Goal: Information Seeking & Learning: Check status

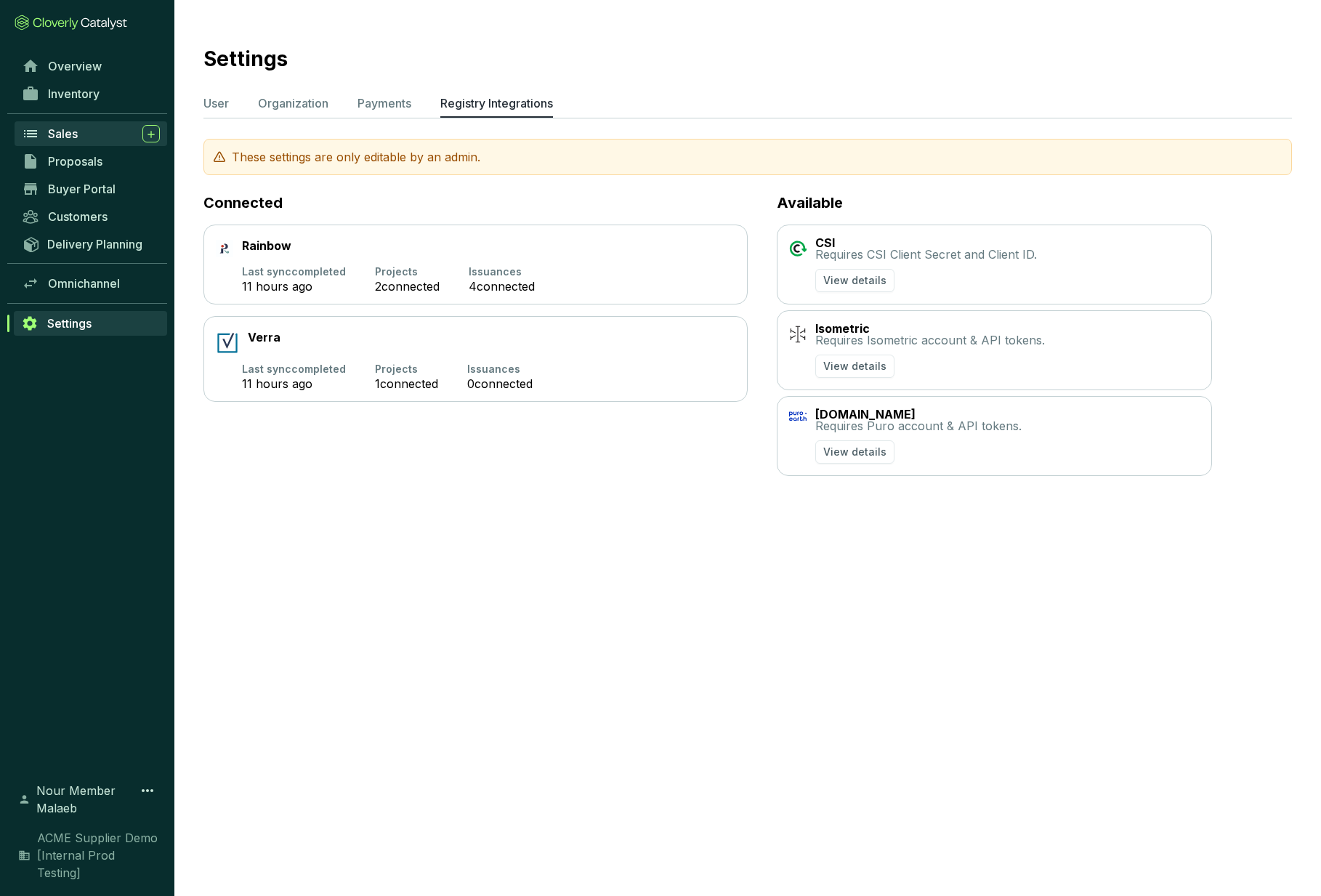
click at [87, 142] on div "Sales" at bounding box center [104, 134] width 112 height 18
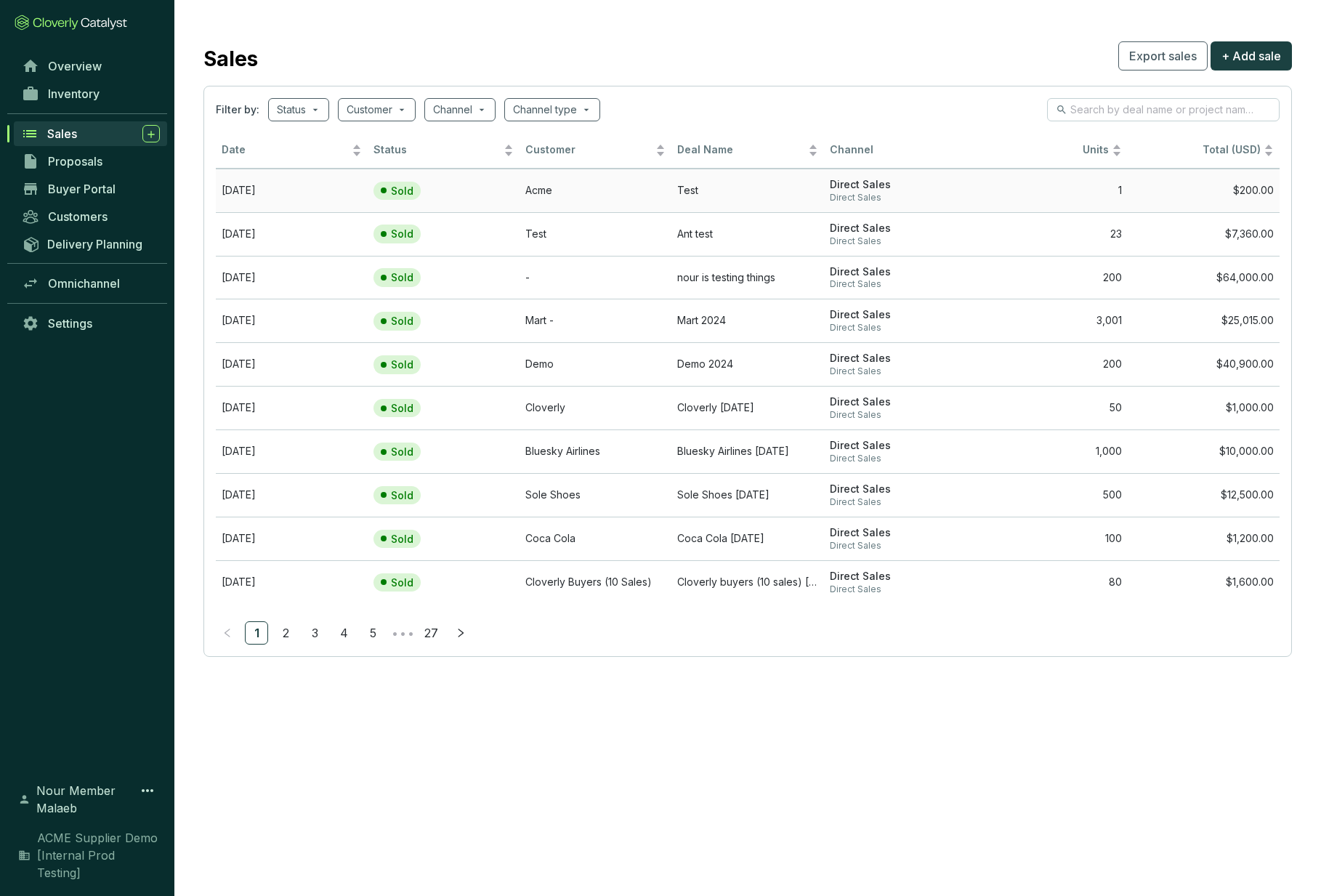
click at [338, 193] on td "[DATE]" at bounding box center [291, 191] width 152 height 43
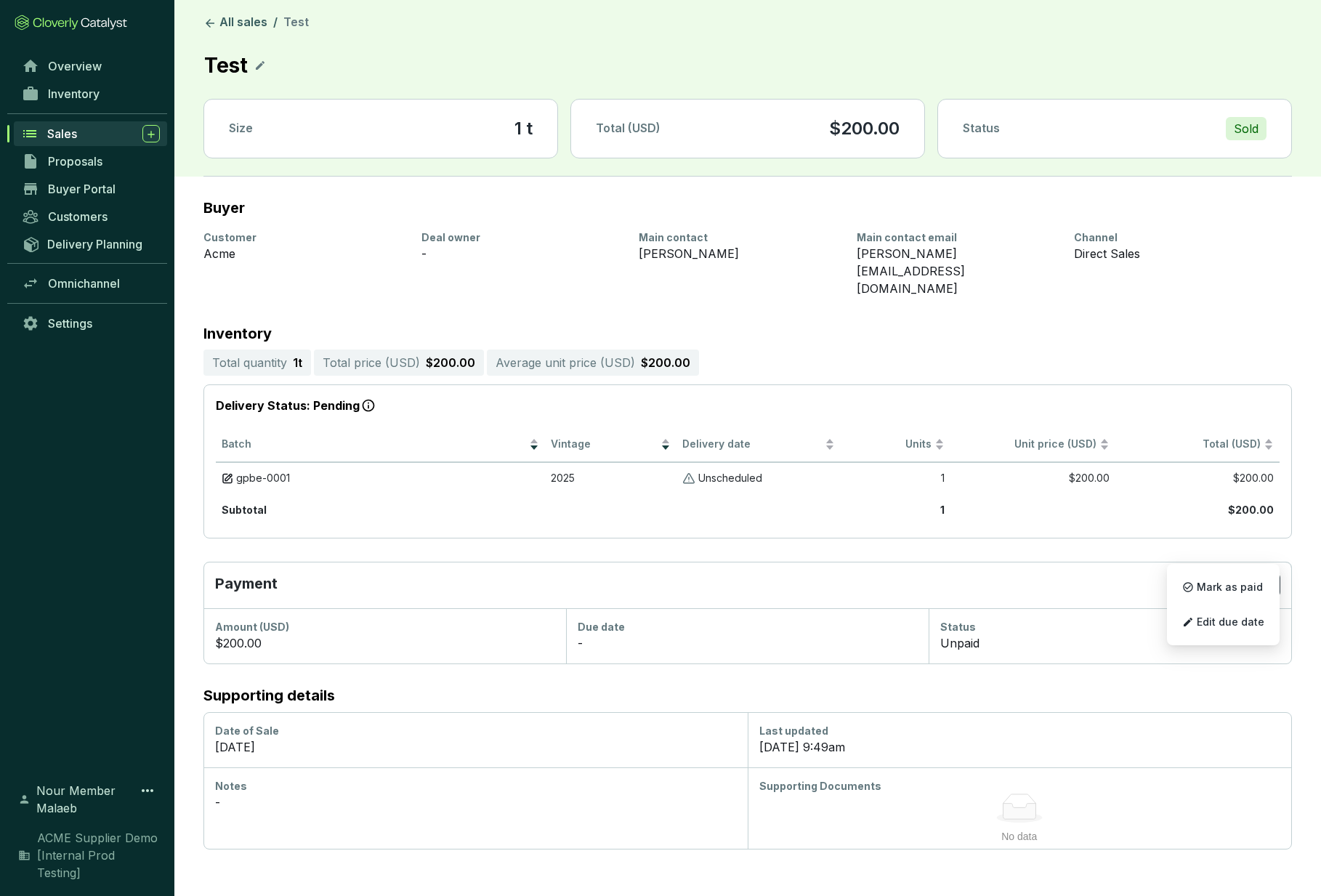
click at [1055, 525] on section "Buyer Customer Acme Deal owner - Main contact [PERSON_NAME] Main contact email …" at bounding box center [748, 513] width 1147 height 673
click at [229, 17] on link "All sales" at bounding box center [235, 23] width 70 height 18
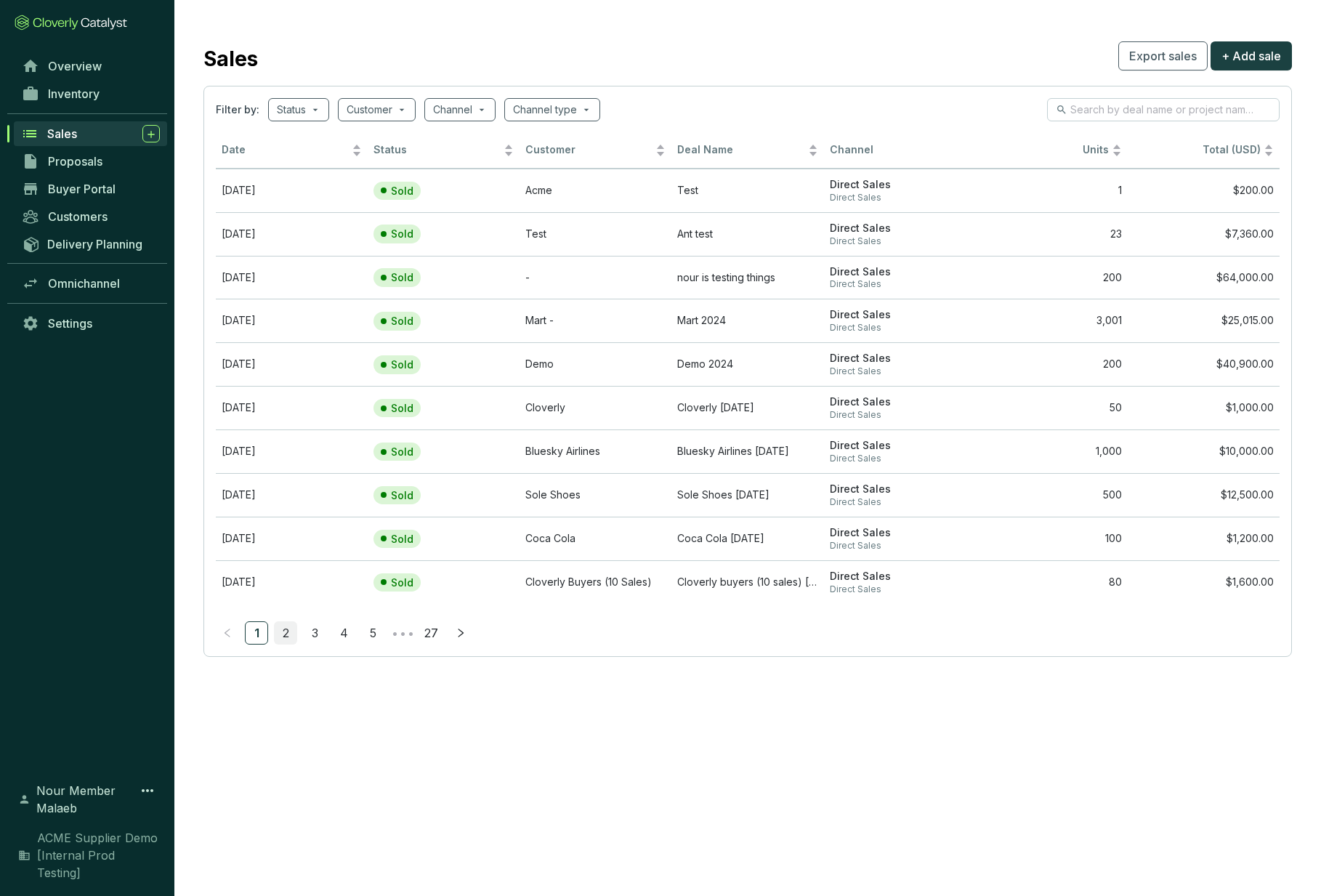
click at [284, 635] on link "2" at bounding box center [285, 632] width 22 height 22
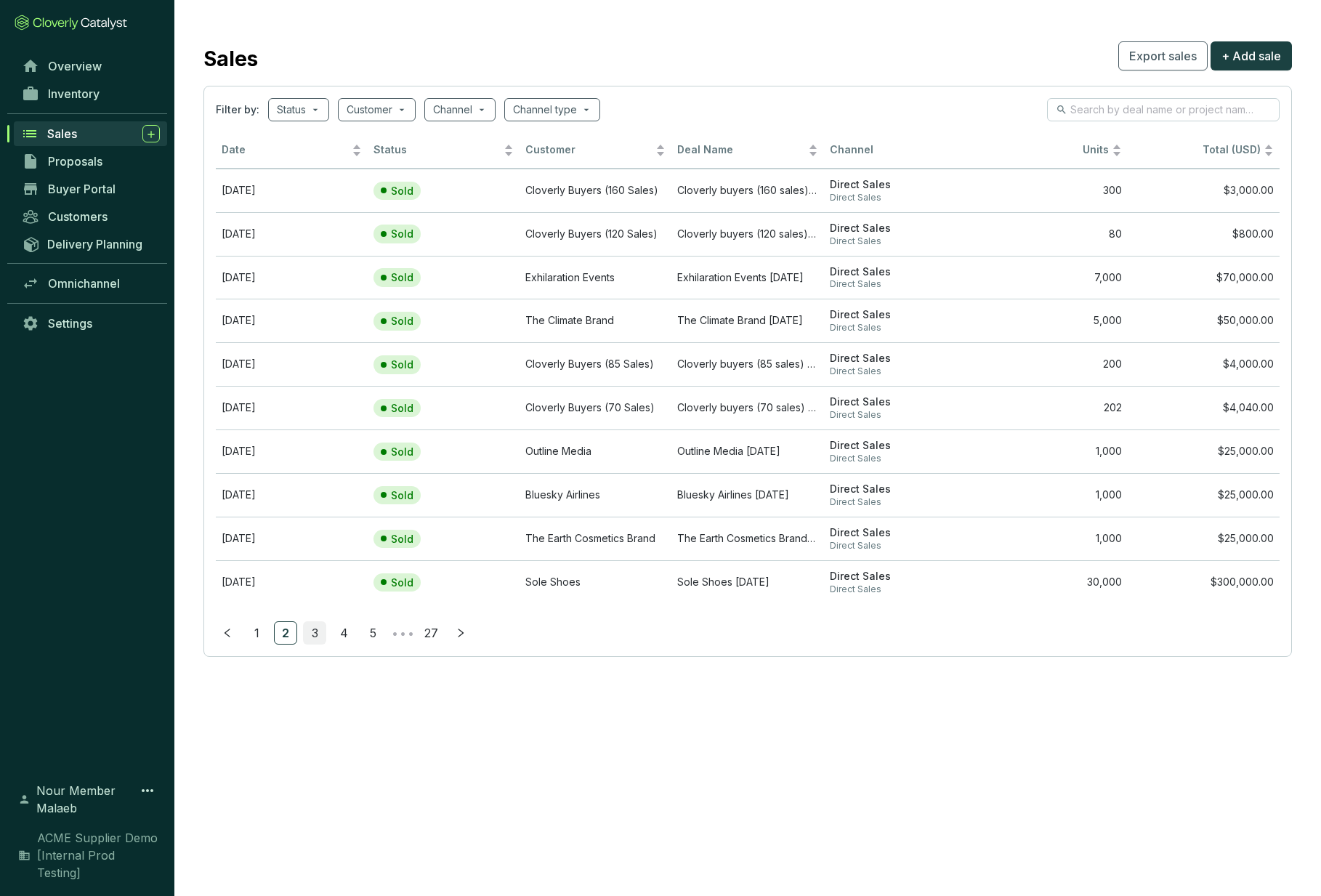
click at [306, 639] on link "3" at bounding box center [315, 632] width 22 height 22
click at [345, 632] on link "4" at bounding box center [344, 632] width 22 height 22
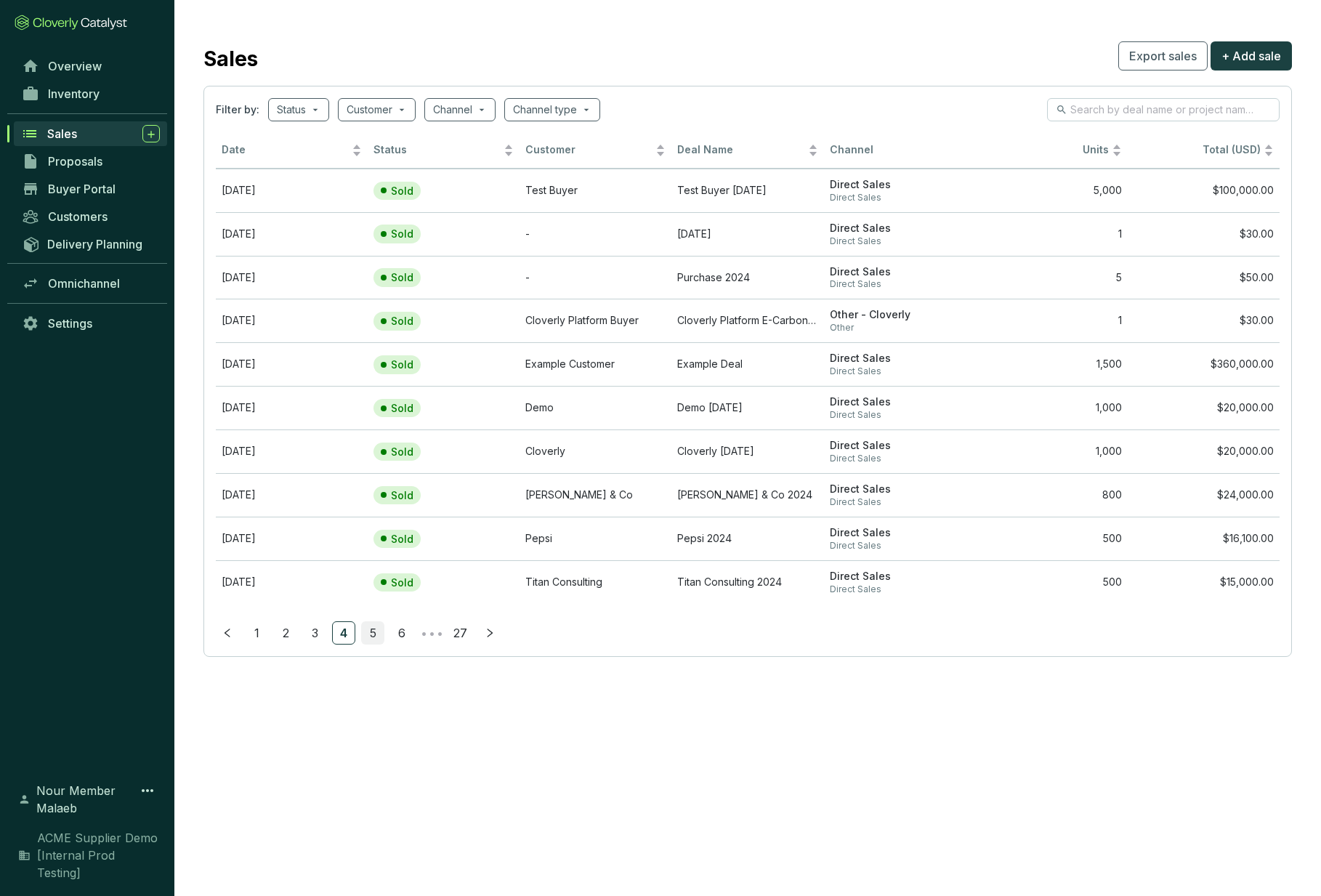
click at [371, 633] on link "5" at bounding box center [372, 632] width 22 height 22
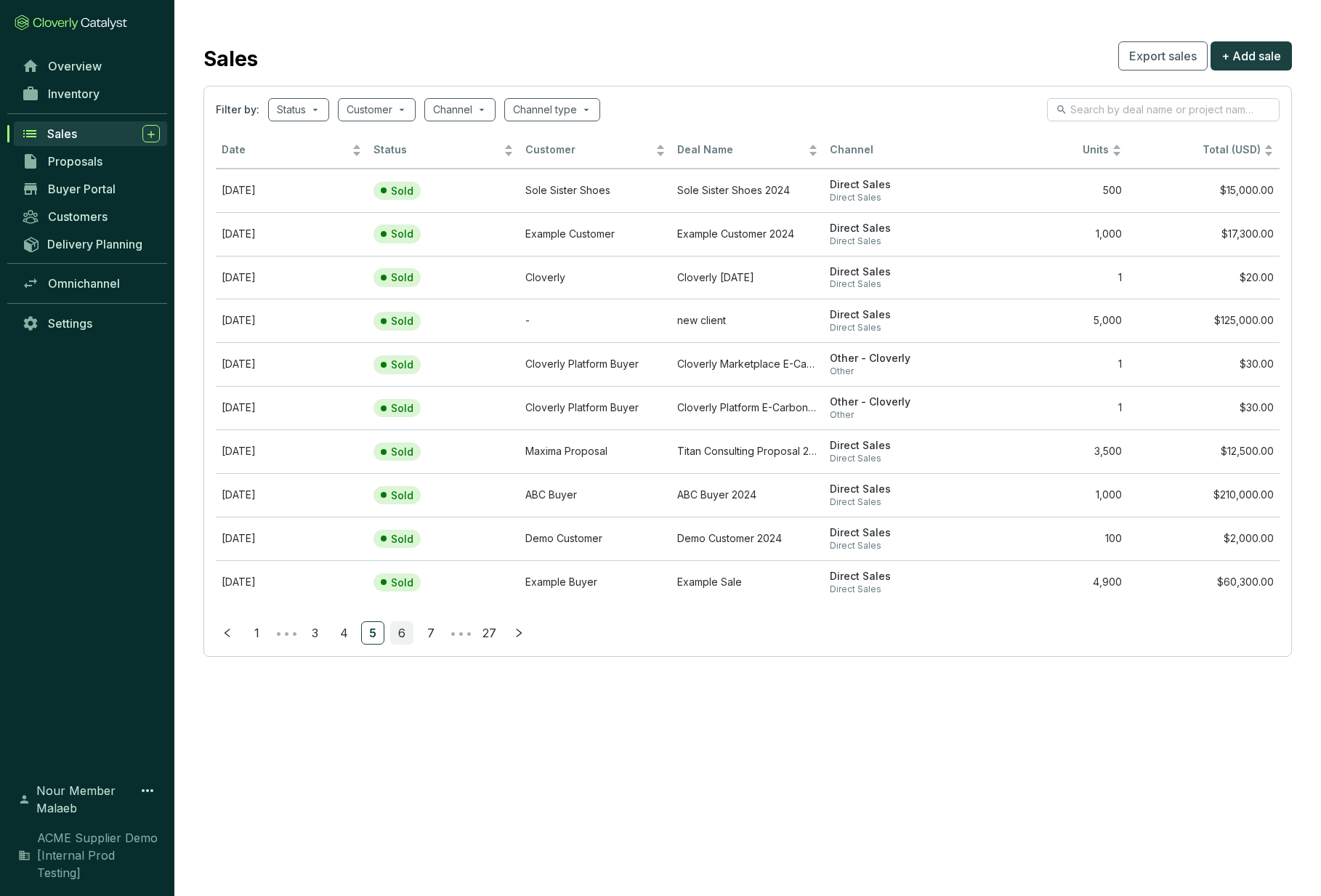
click at [392, 631] on link "6" at bounding box center [401, 632] width 22 height 22
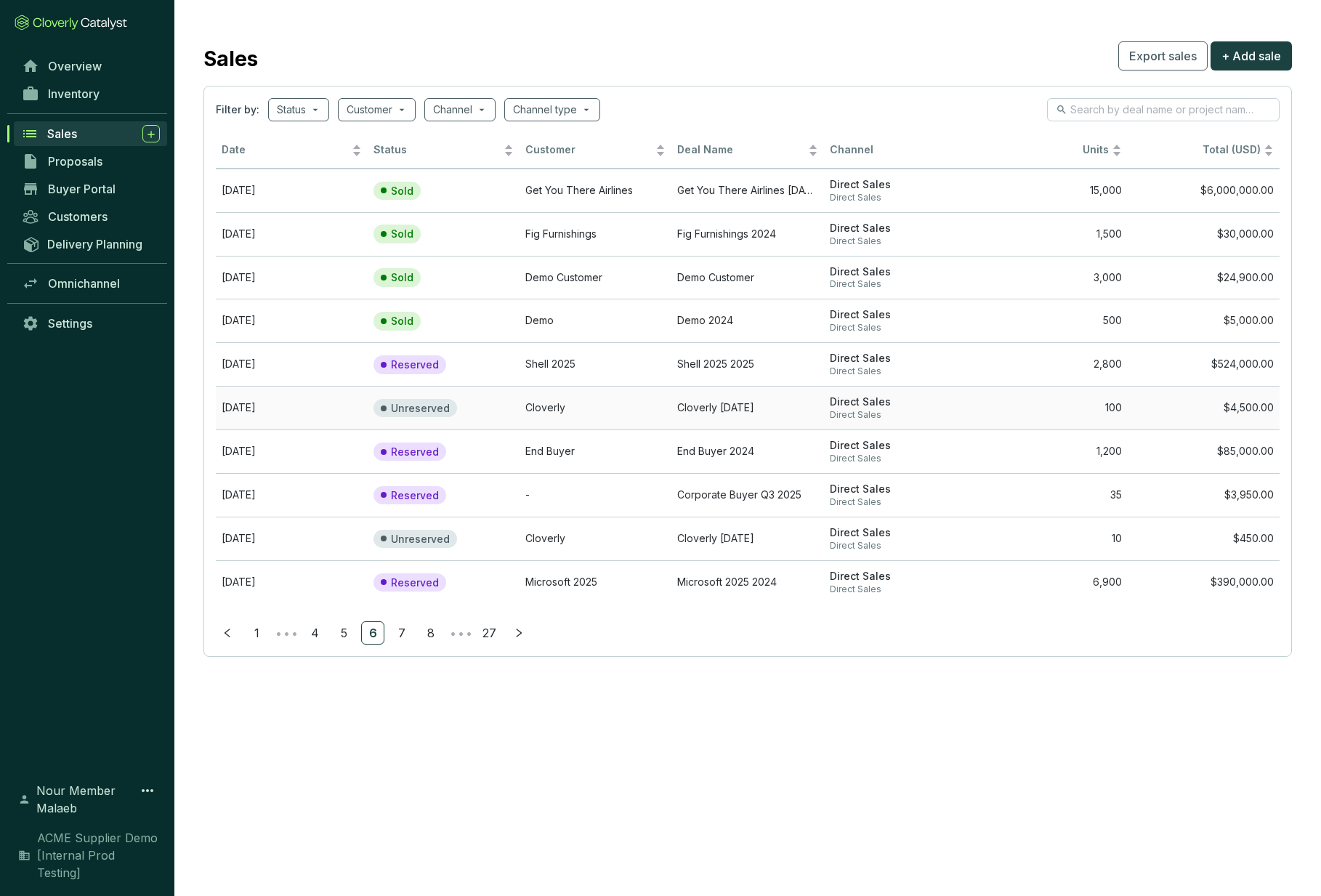
click at [558, 405] on td "Cloverly" at bounding box center [595, 408] width 152 height 43
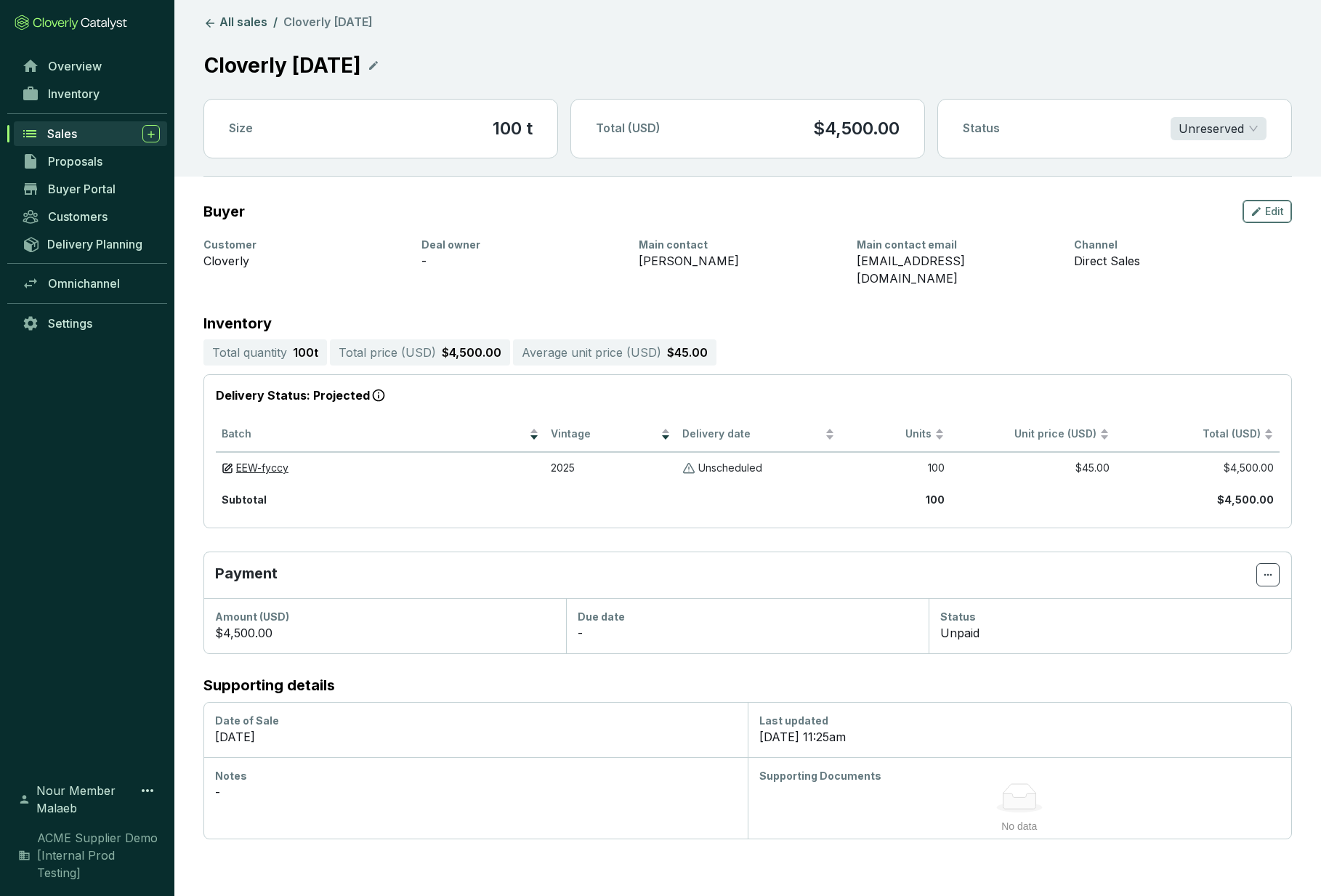
click at [1255, 212] on icon "button" at bounding box center [1257, 211] width 9 height 9
click at [224, 22] on link "All sales" at bounding box center [235, 23] width 70 height 18
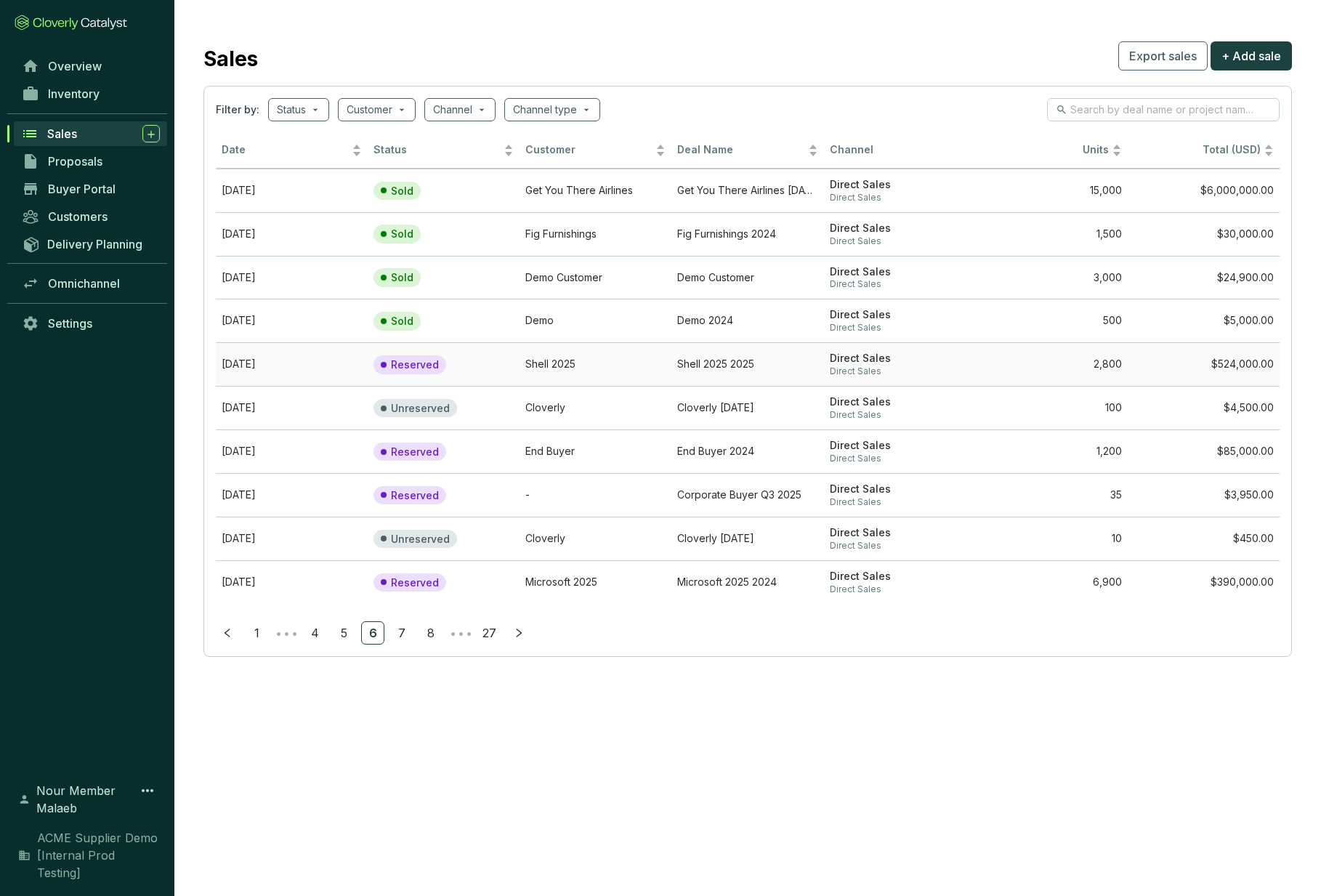
click at [522, 363] on td "Shell 2025" at bounding box center [595, 364] width 152 height 43
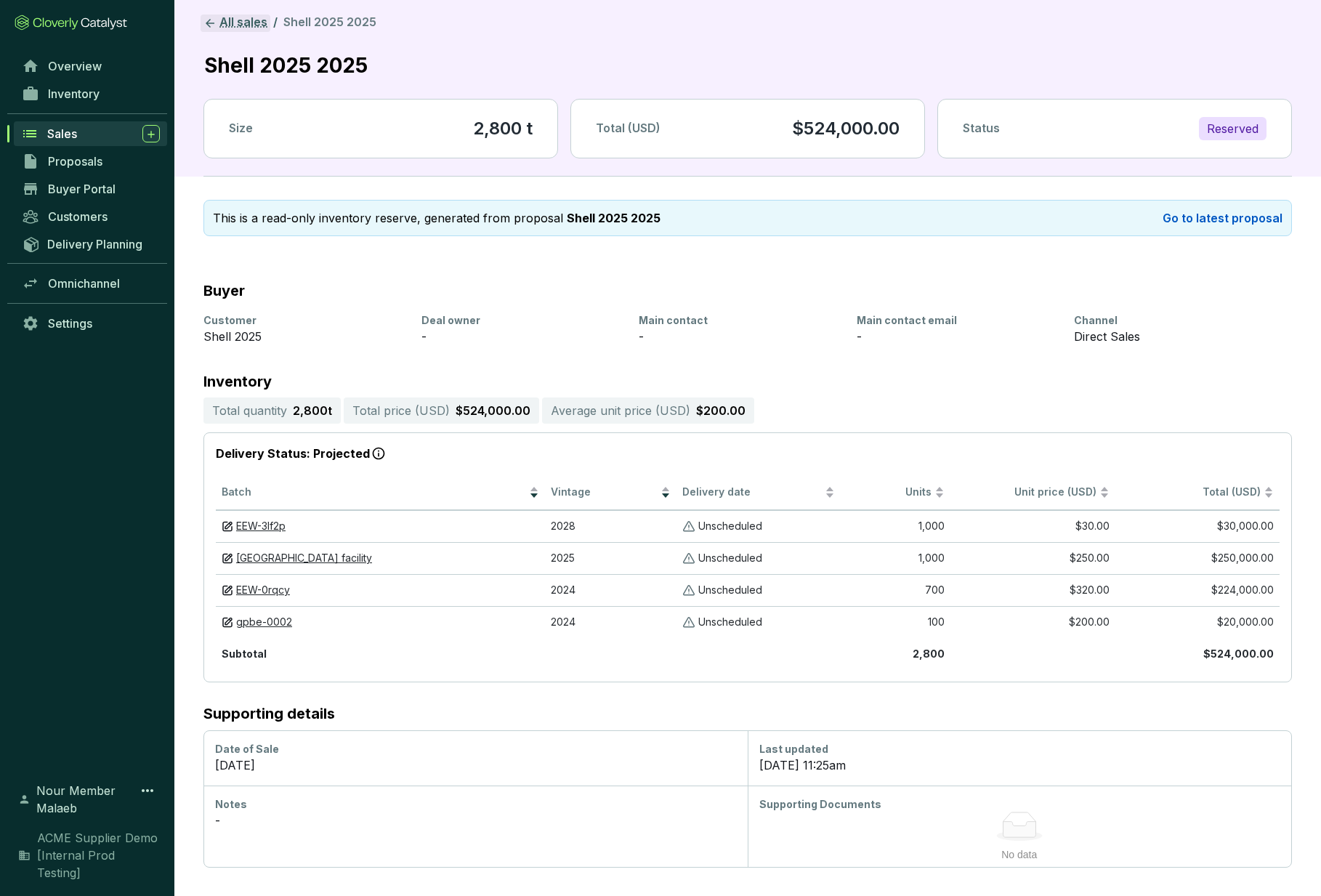
click at [238, 27] on link "All sales" at bounding box center [235, 23] width 70 height 18
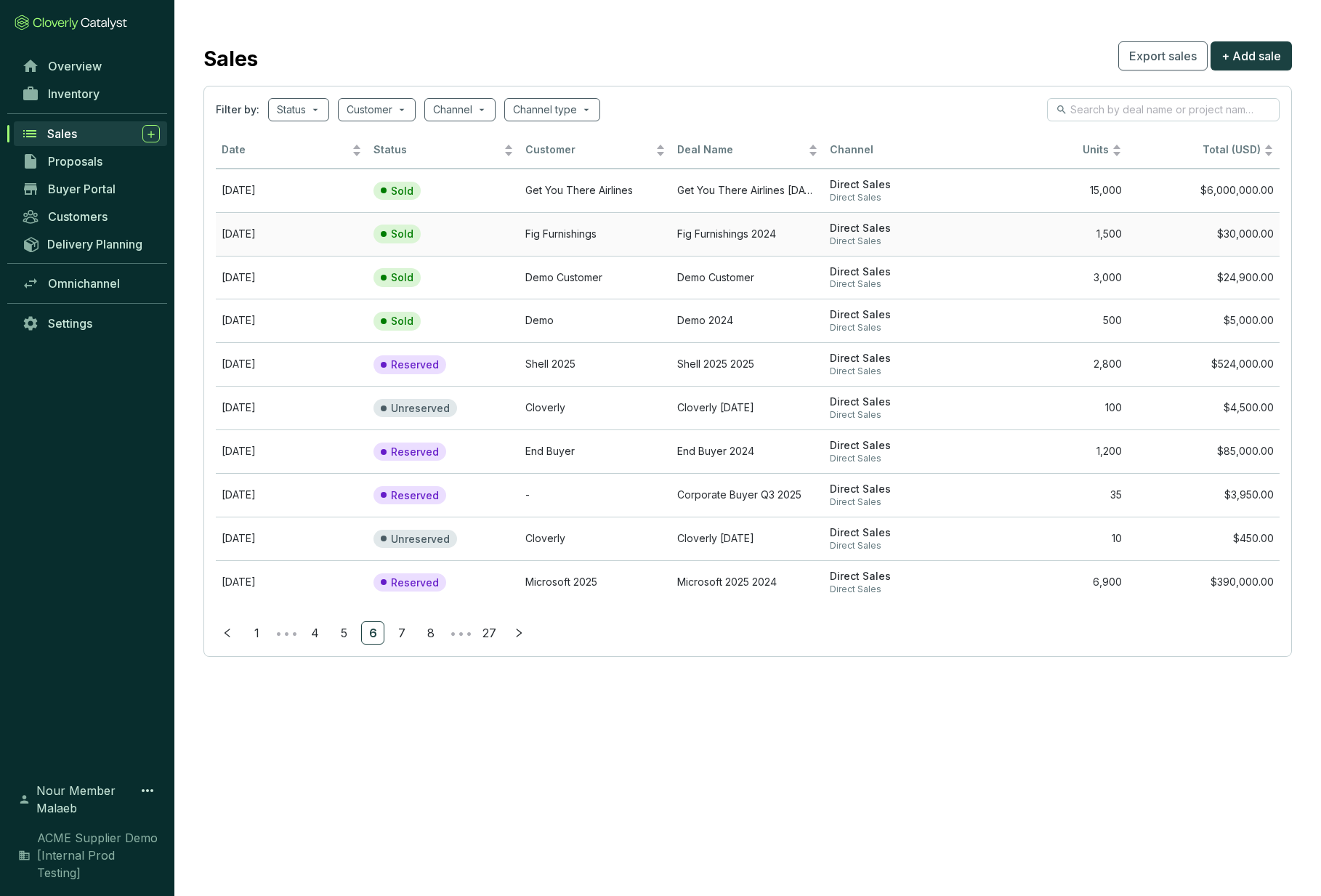
click at [459, 245] on td "Sold" at bounding box center [443, 234] width 152 height 43
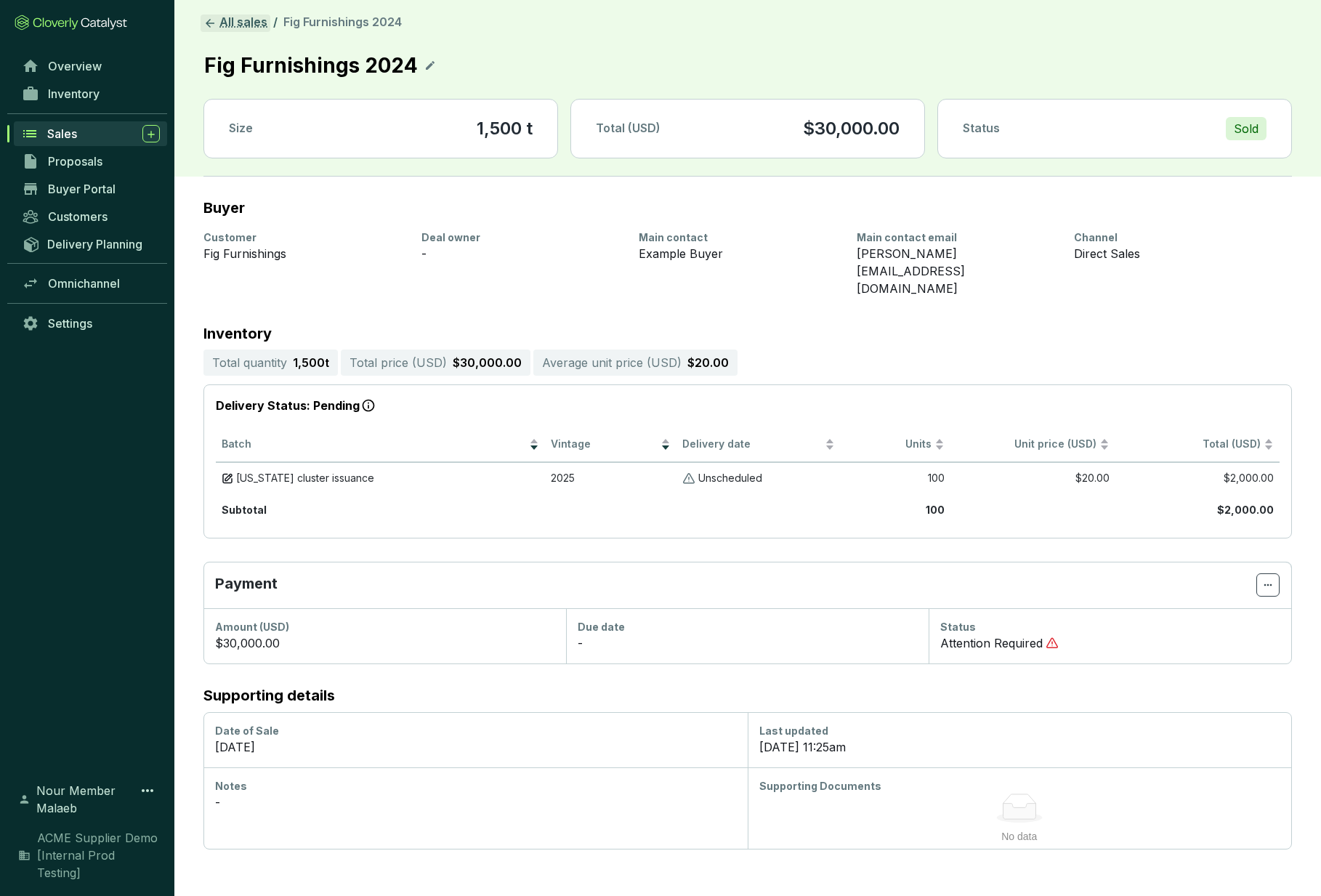
click at [224, 27] on link "All sales" at bounding box center [235, 23] width 70 height 18
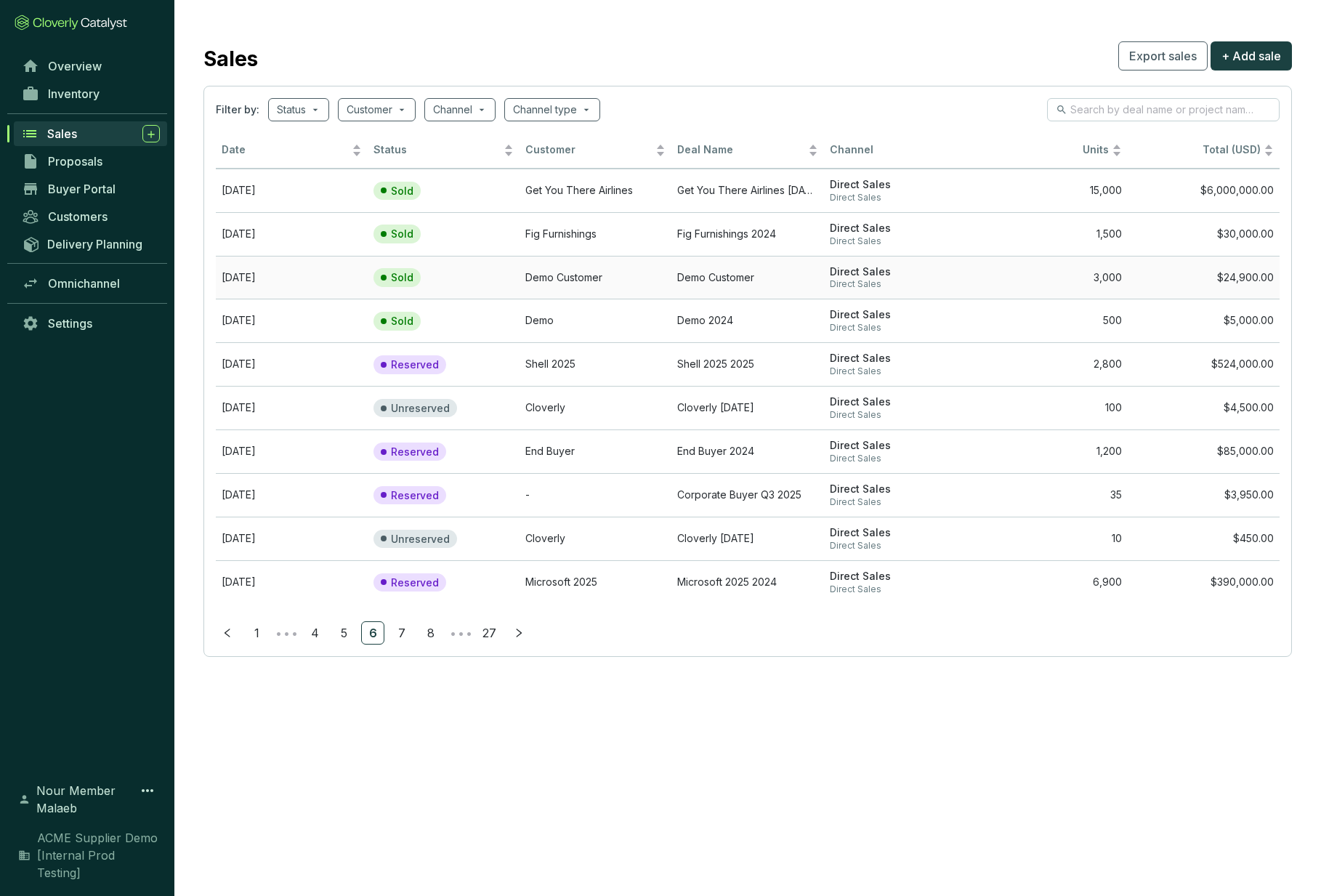
click at [463, 285] on td "Sold" at bounding box center [443, 277] width 152 height 43
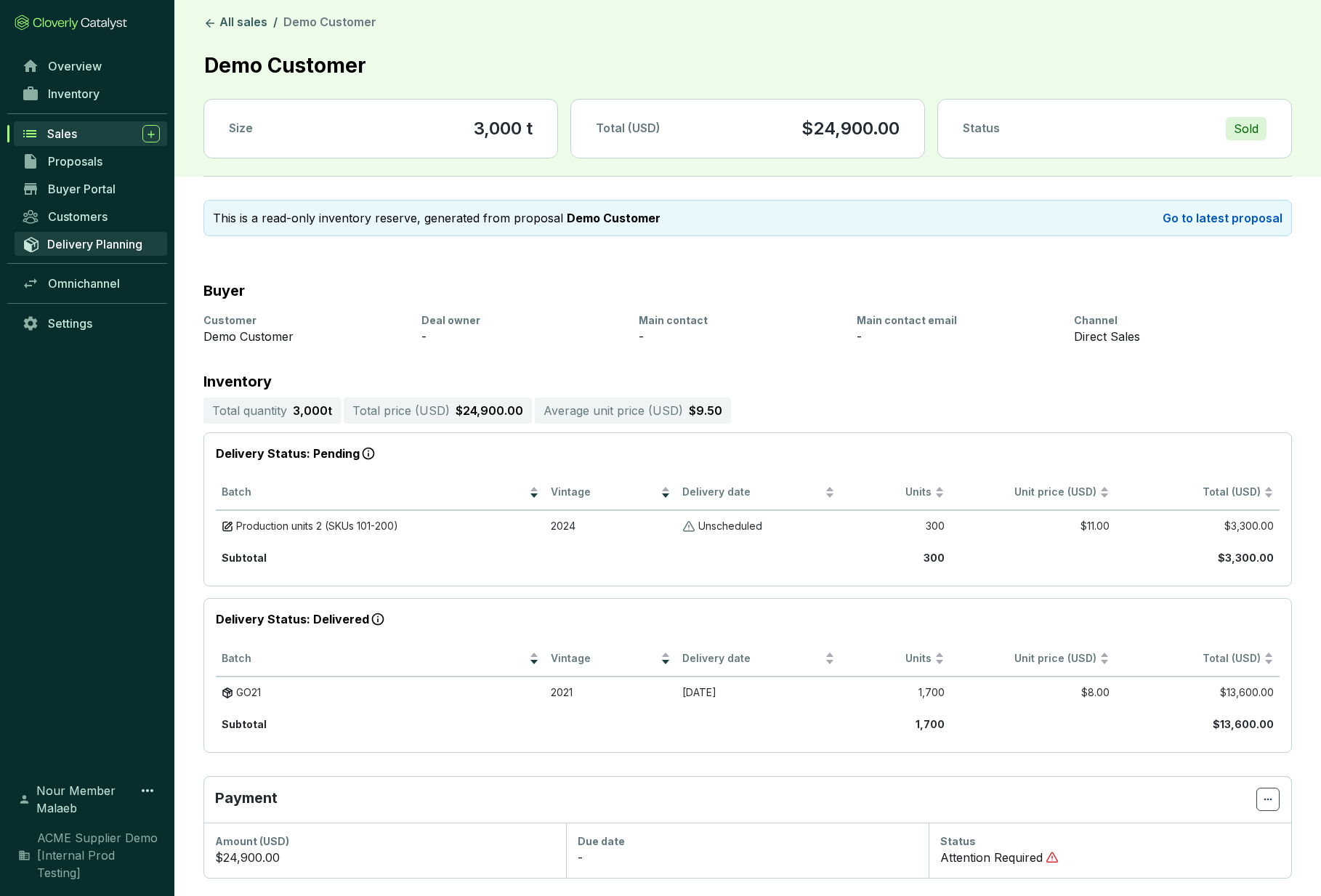
click at [101, 236] on link "Delivery Planning" at bounding box center [91, 244] width 153 height 24
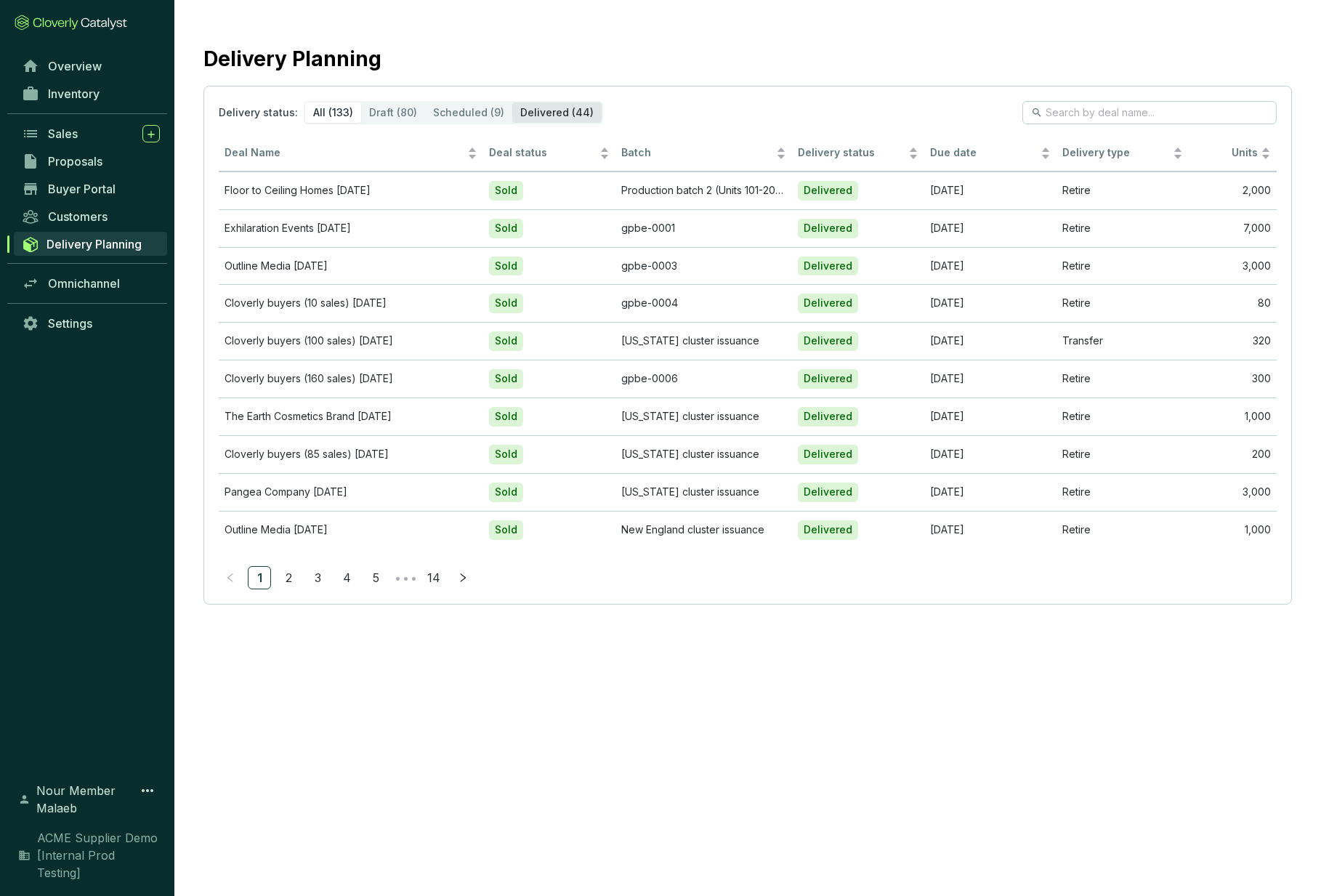
click at [529, 109] on div "Delivered (44)" at bounding box center [557, 112] width 89 height 20
click at [512, 102] on input "Delivered (44)" at bounding box center [512, 102] width 0 height 0
click at [342, 188] on td "Floor to Ceiling Homes Jul 26" at bounding box center [351, 190] width 265 height 38
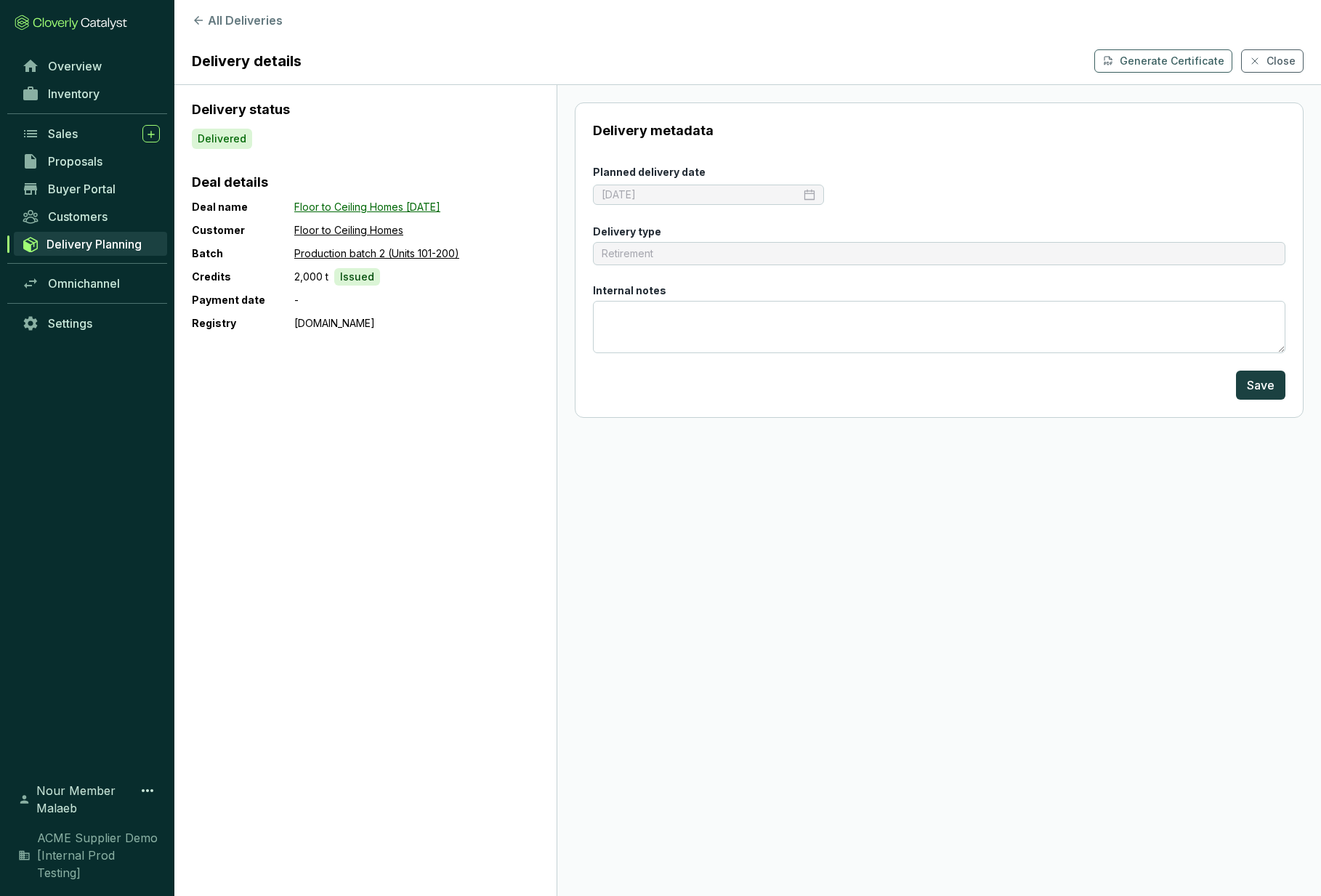
click at [344, 207] on link "Floor to Ceiling Homes Jul 26" at bounding box center [368, 208] width 146 height 18
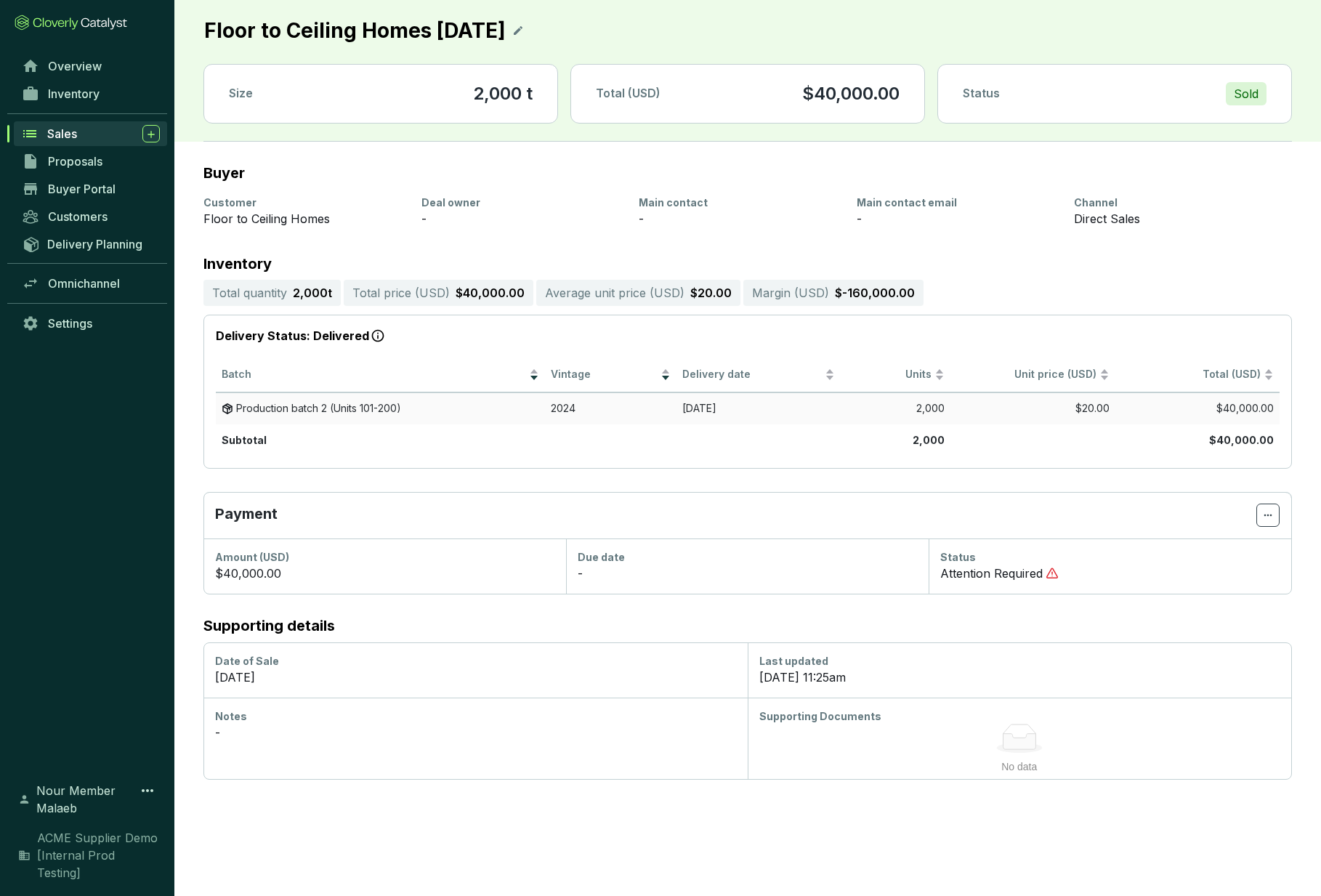
click at [319, 409] on span "Production batch 2 (Units 101-200)" at bounding box center [319, 409] width 165 height 14
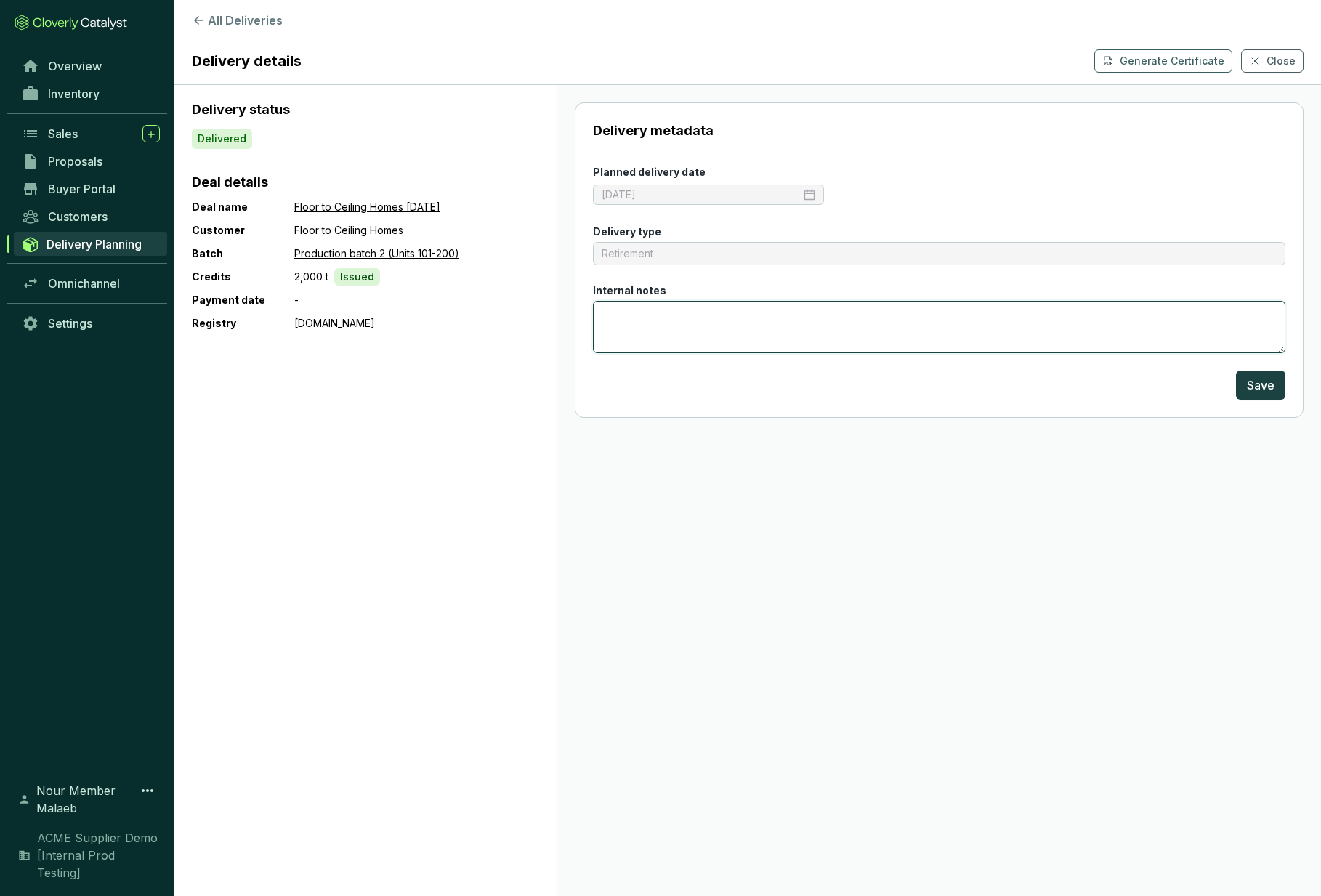
click at [716, 342] on textarea "Internal notes" at bounding box center [939, 327] width 693 height 52
click at [669, 487] on section "Delivery metadata Planned delivery date 2022-02-01 Delivery type Retirement Int…" at bounding box center [939, 491] width 764 height 811
click at [340, 274] on p "Issued" at bounding box center [357, 277] width 34 height 14
click at [312, 281] on p "2,000 t" at bounding box center [311, 277] width 34 height 18
click at [298, 297] on div "-" at bounding box center [417, 300] width 245 height 18
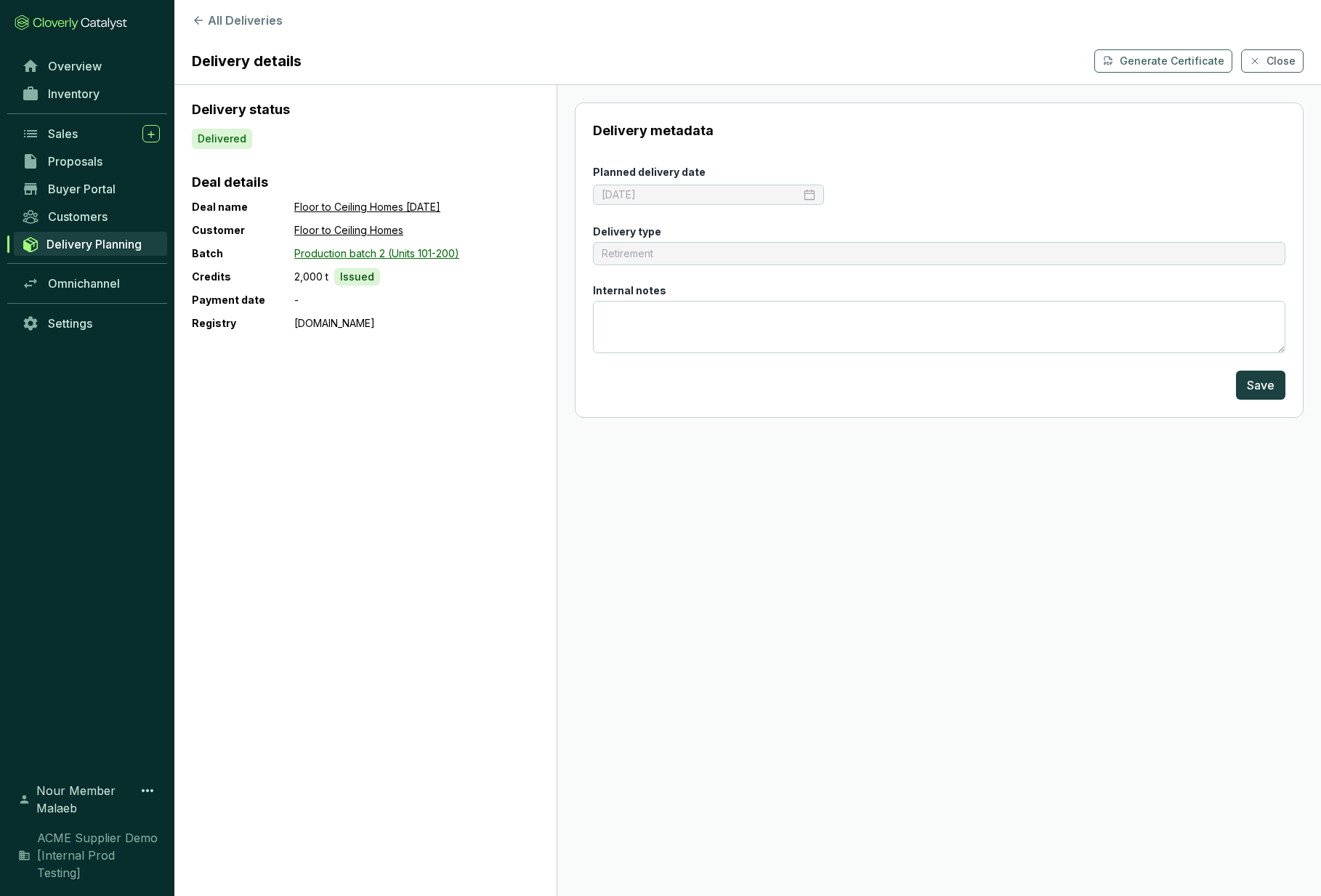
click at [346, 249] on link "Production batch 2 (Units 101-200)" at bounding box center [377, 253] width 165 height 18
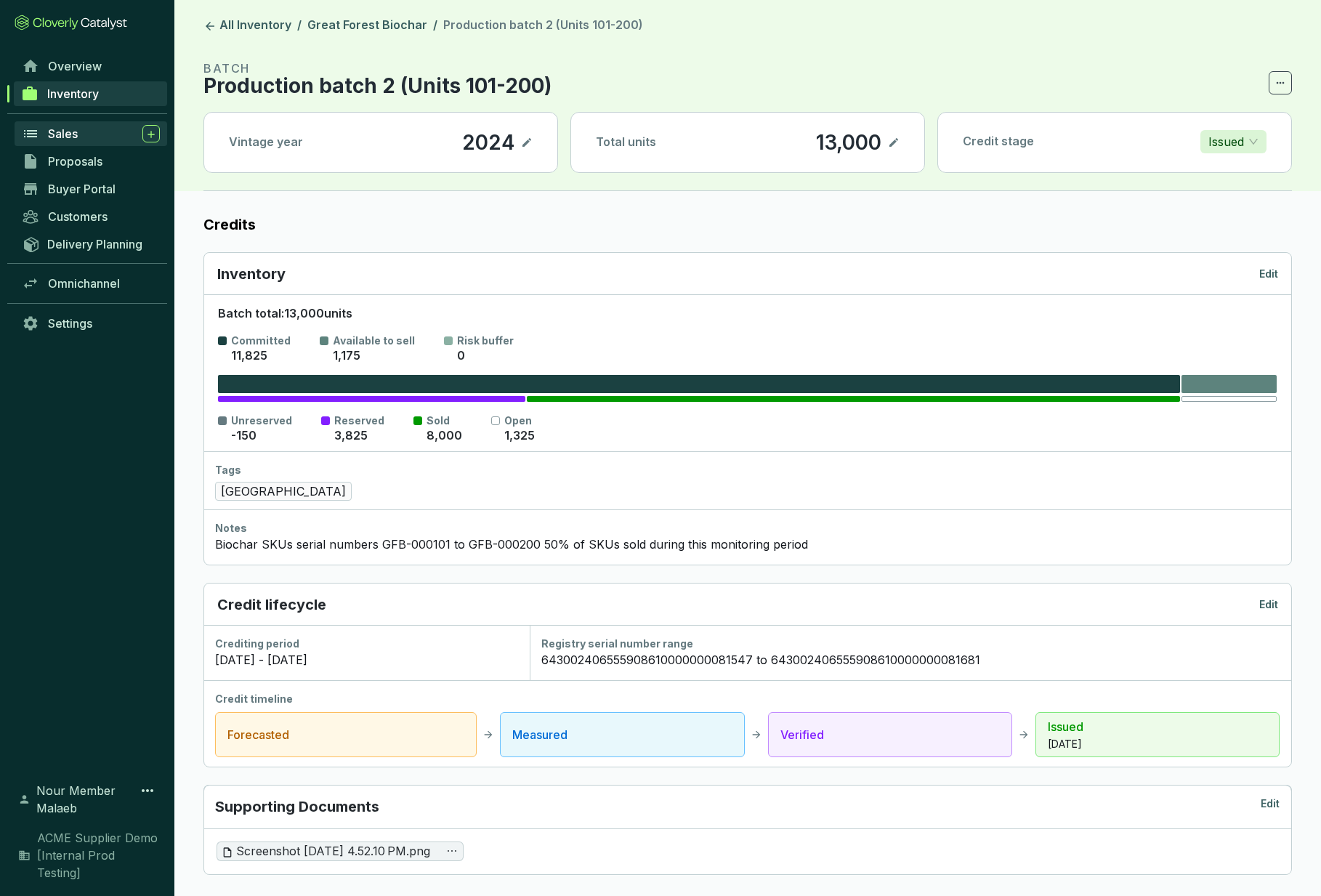
click at [80, 131] on div "Sales" at bounding box center [104, 134] width 112 height 18
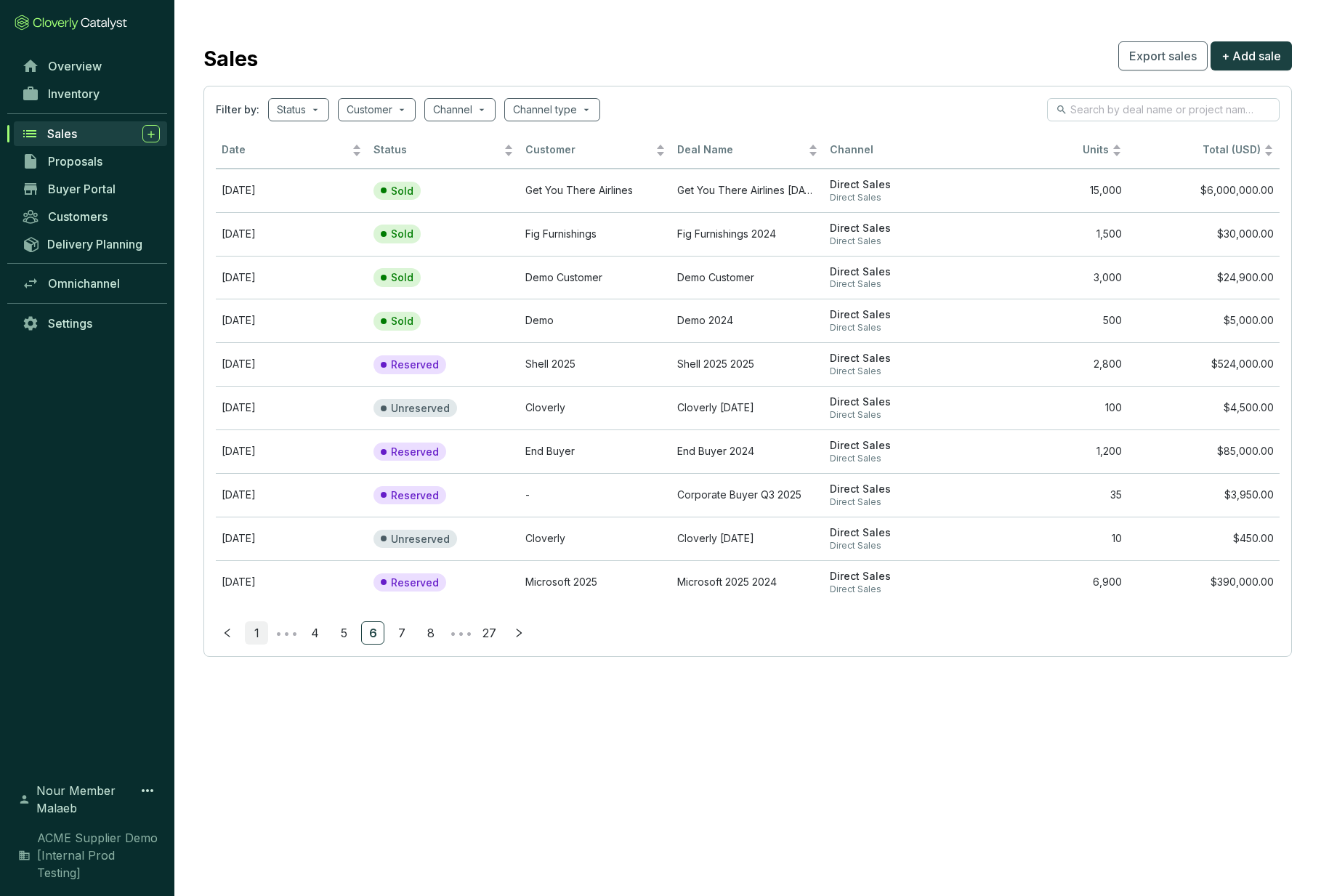
click at [256, 631] on link "1" at bounding box center [256, 632] width 22 height 22
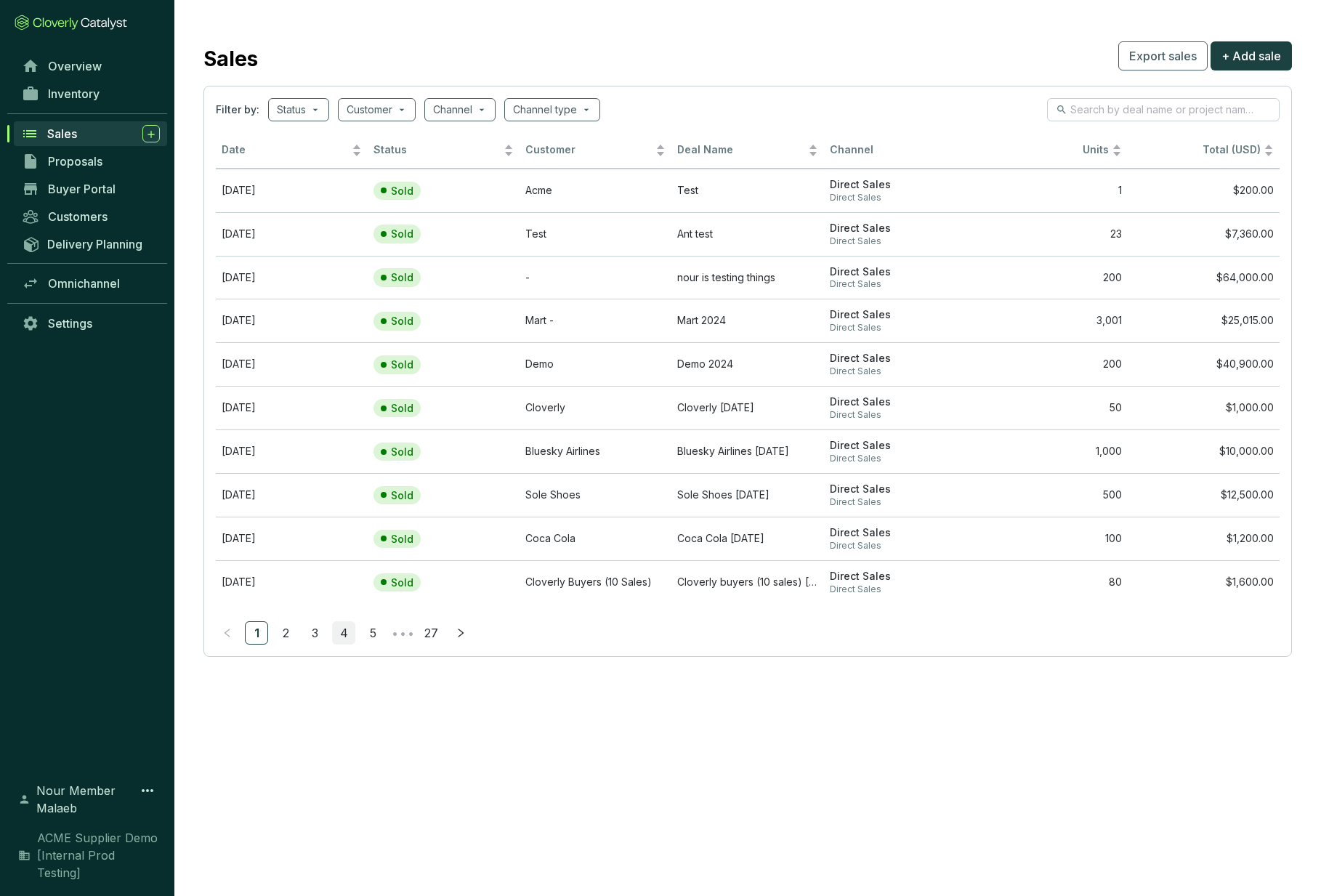
click at [342, 634] on link "4" at bounding box center [344, 632] width 22 height 22
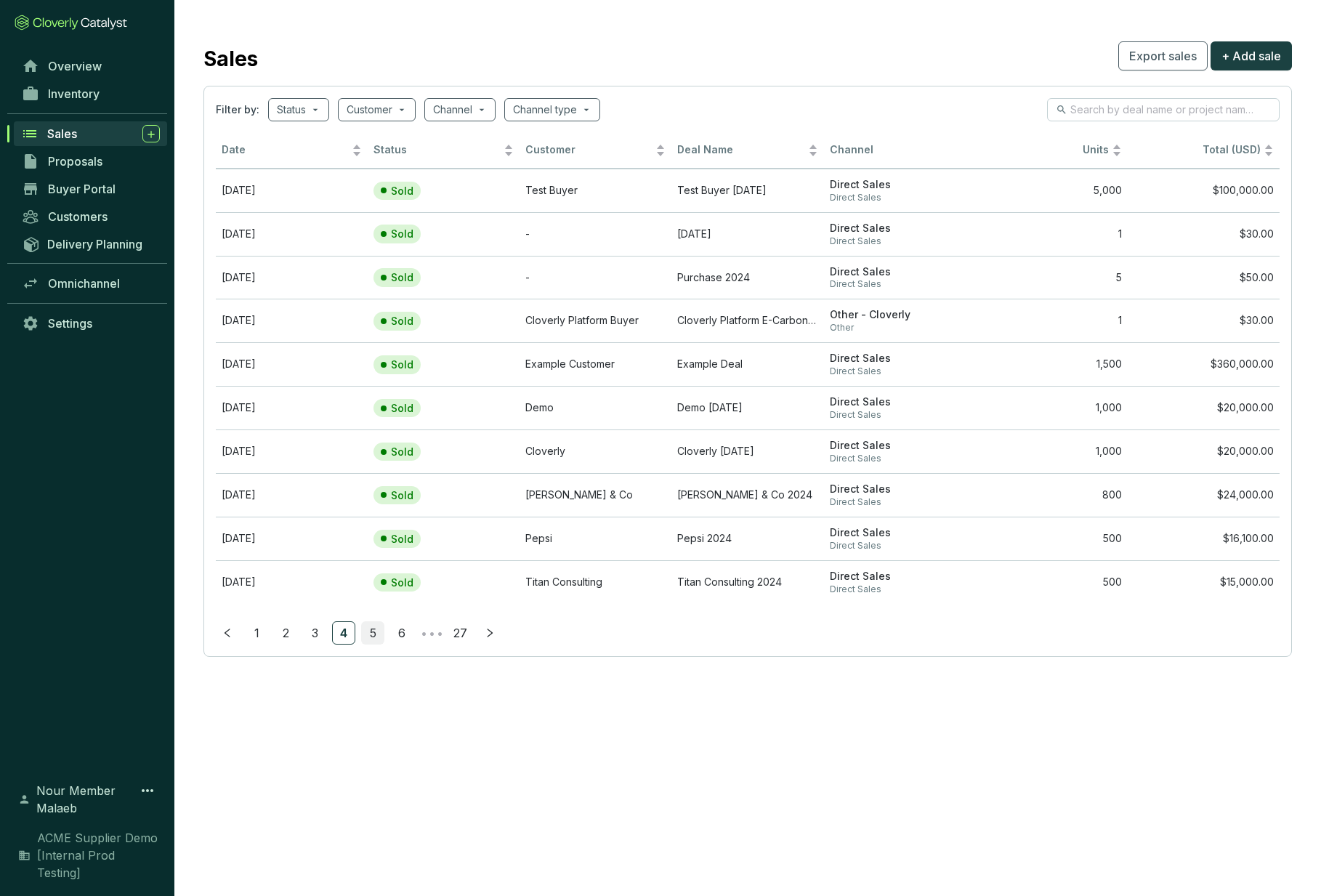
click at [372, 632] on link "5" at bounding box center [372, 632] width 22 height 22
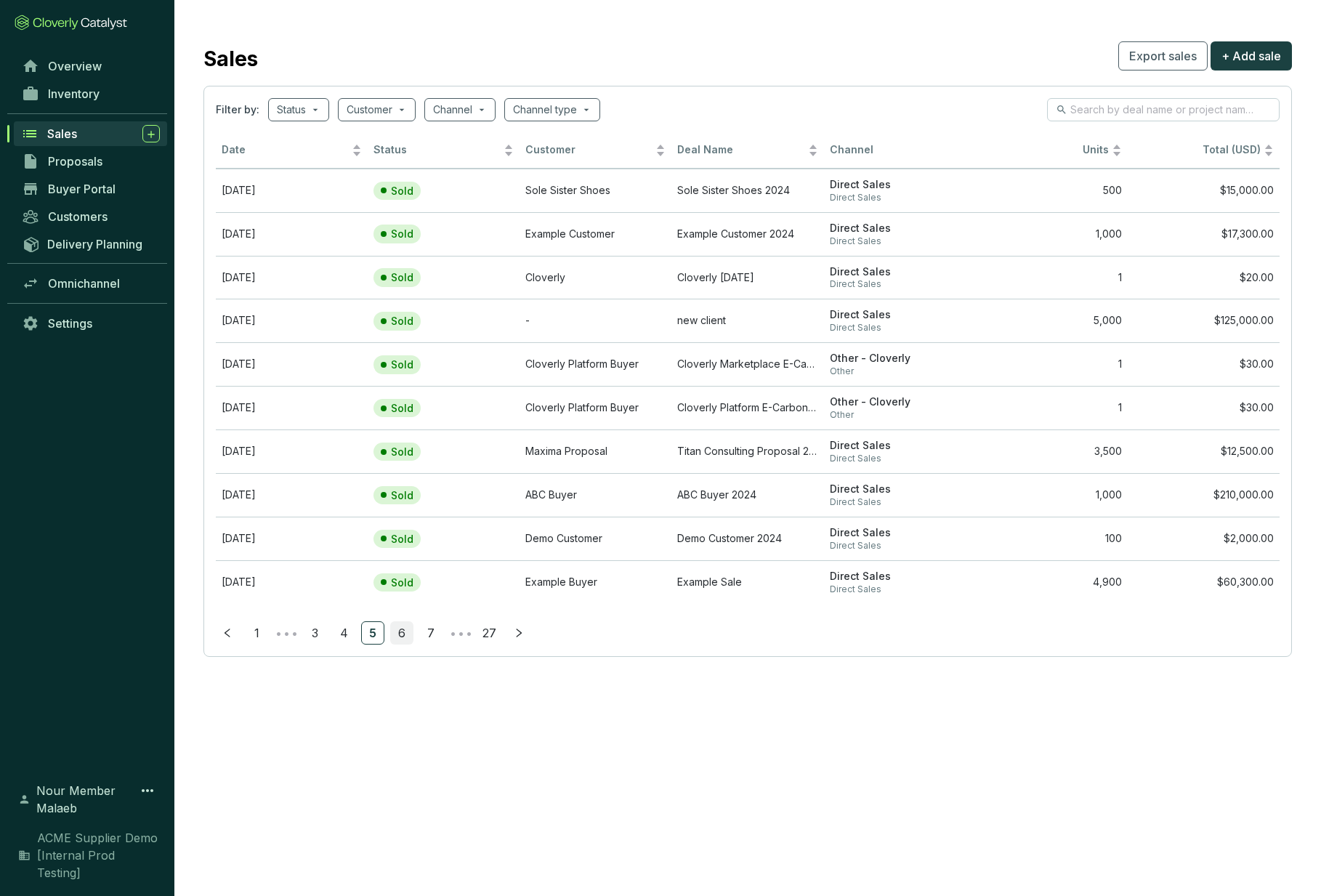
click at [394, 635] on link "6" at bounding box center [401, 632] width 22 height 22
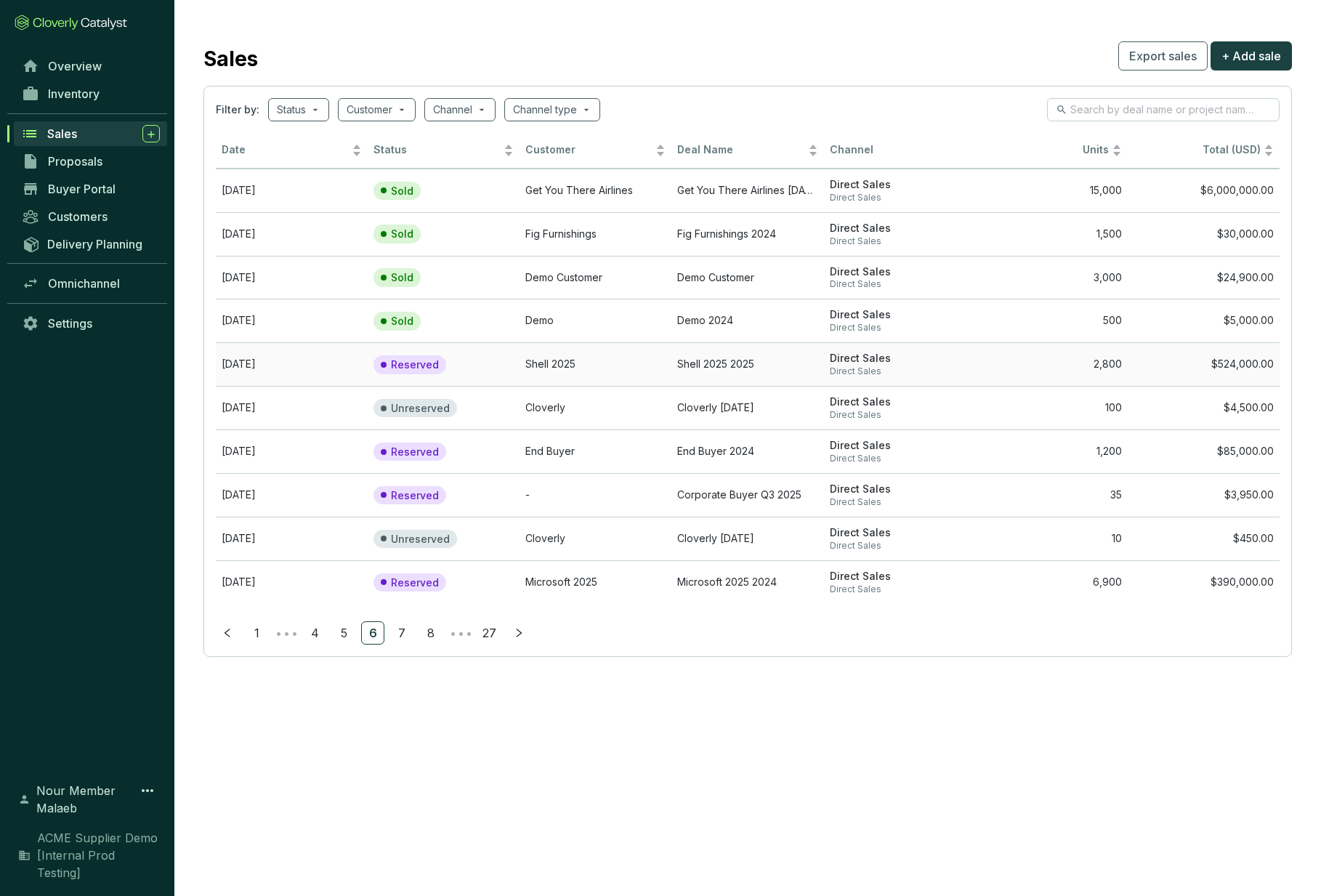
click at [472, 364] on td "Reserved" at bounding box center [443, 364] width 152 height 43
click at [480, 303] on td "Sold" at bounding box center [443, 320] width 152 height 43
click at [1259, 60] on span "+ Add sale" at bounding box center [1252, 56] width 60 height 18
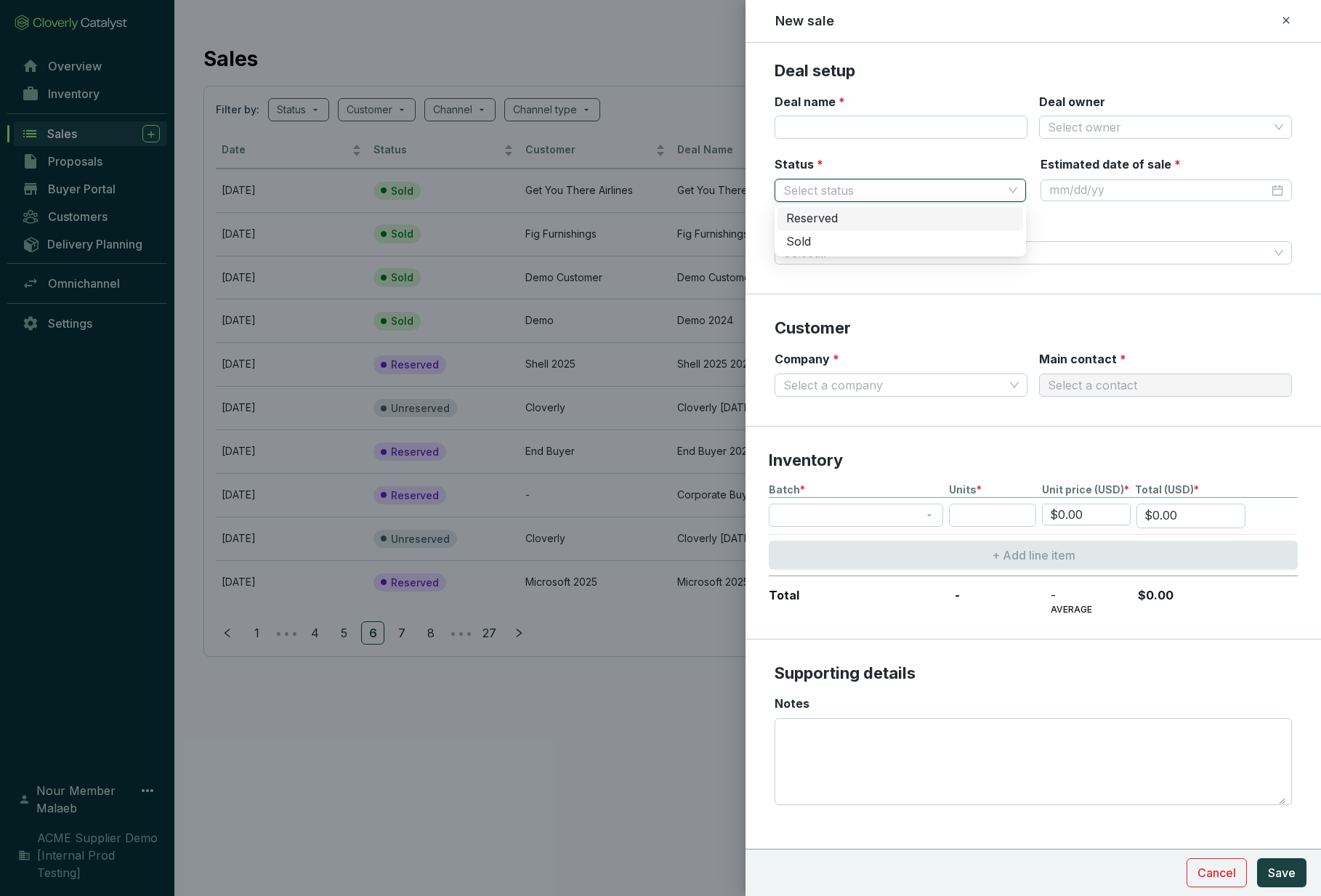
click at [889, 182] on input "Status *" at bounding box center [893, 190] width 220 height 22
click at [879, 220] on div "Reserved" at bounding box center [900, 219] width 228 height 16
click at [1099, 179] on div at bounding box center [1167, 190] width 252 height 23
click at [1093, 191] on input "Estimated date of sale *" at bounding box center [1158, 191] width 220 height 16
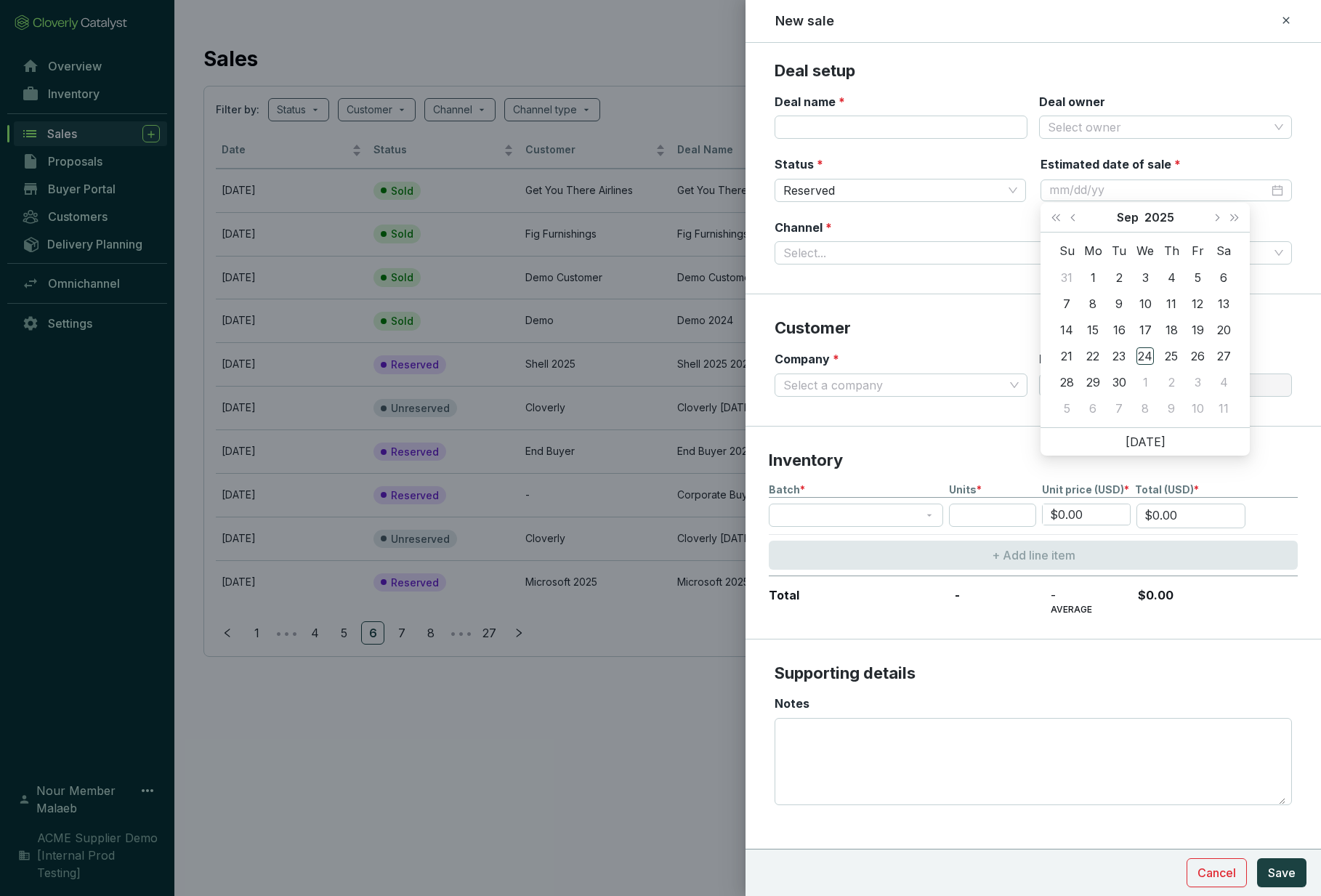
click at [978, 231] on div "Channel * Select..." at bounding box center [1033, 242] width 517 height 46
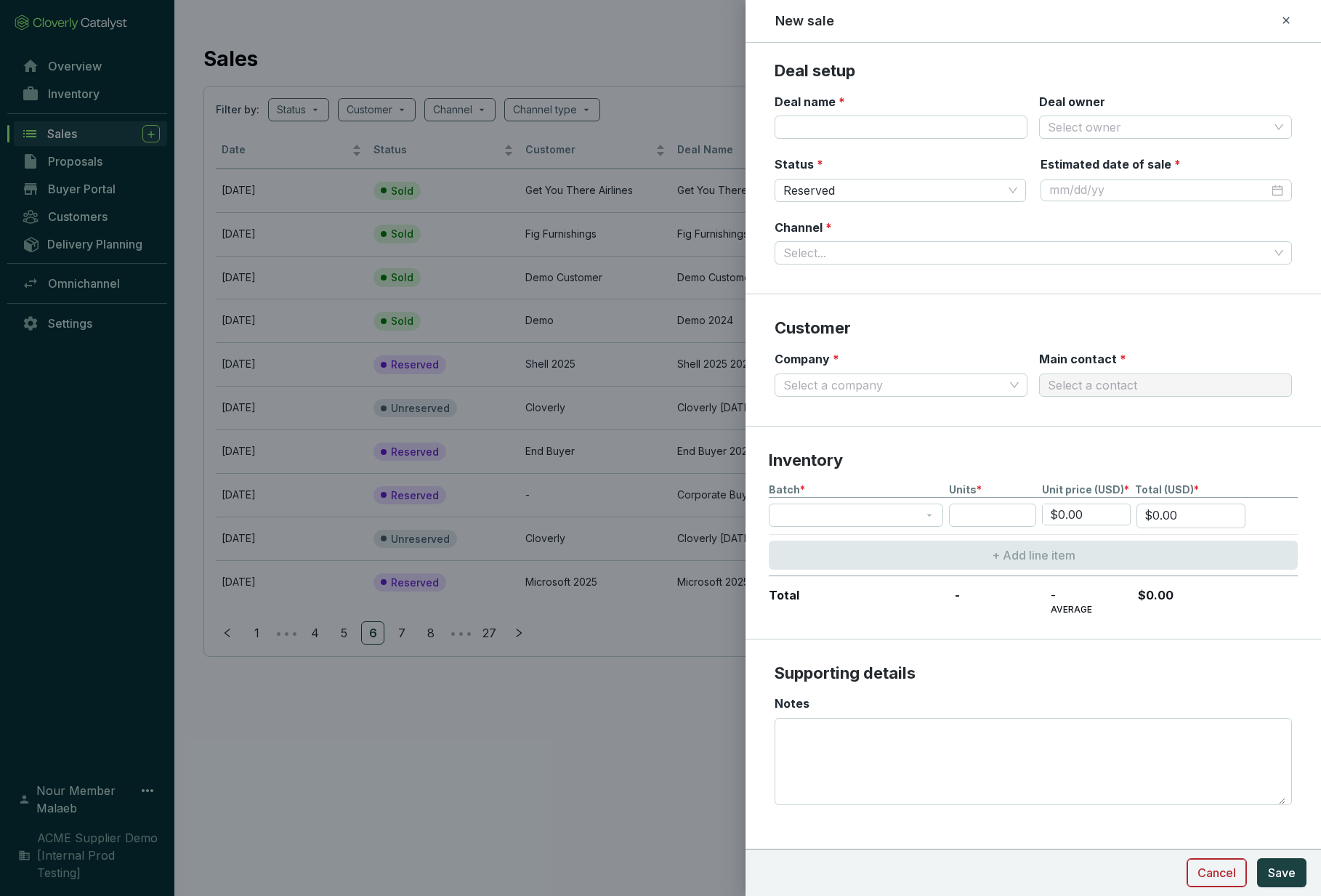
click at [1228, 885] on button "Cancel" at bounding box center [1216, 873] width 60 height 29
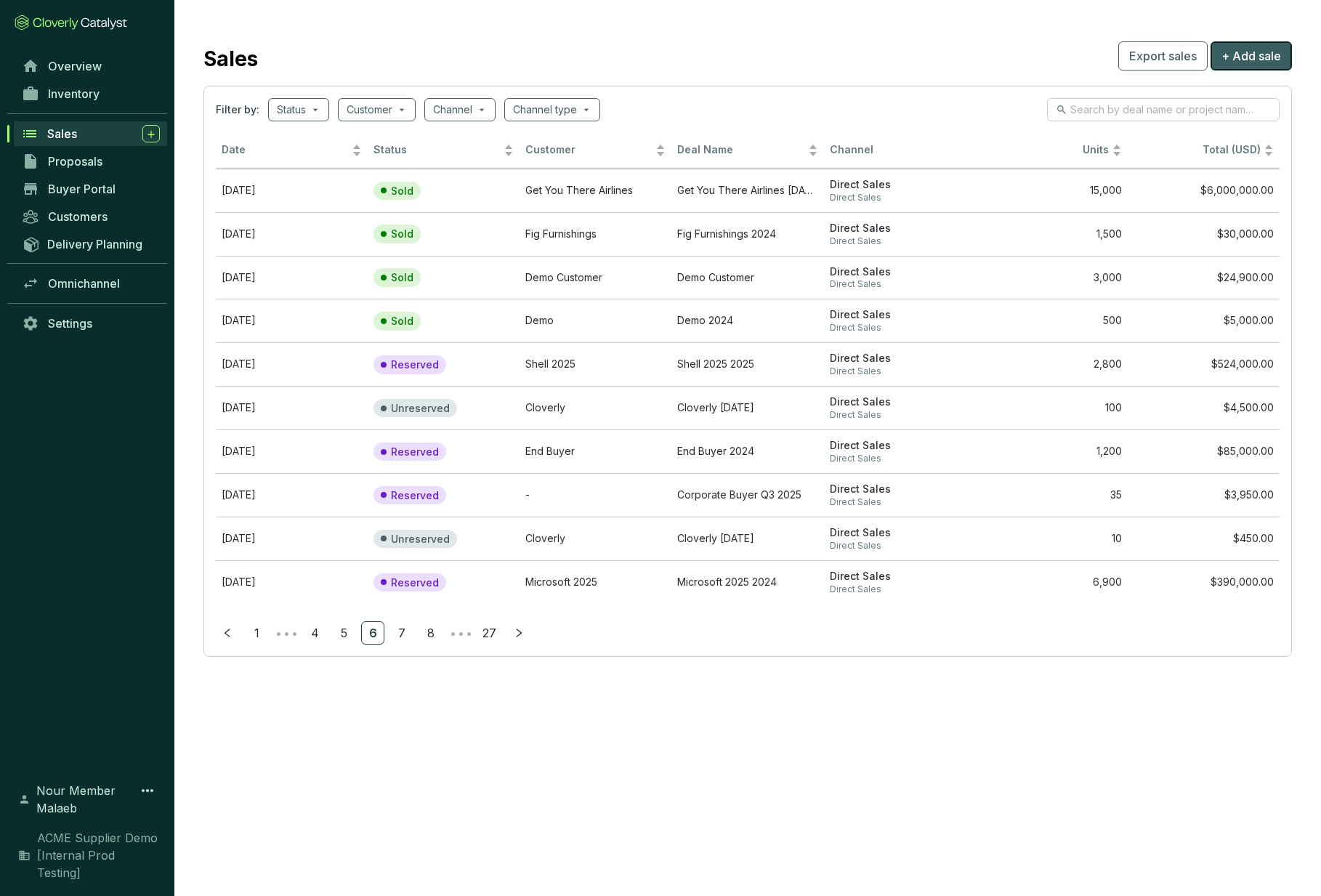
click at [1256, 58] on span "+ Add sale" at bounding box center [1252, 56] width 60 height 18
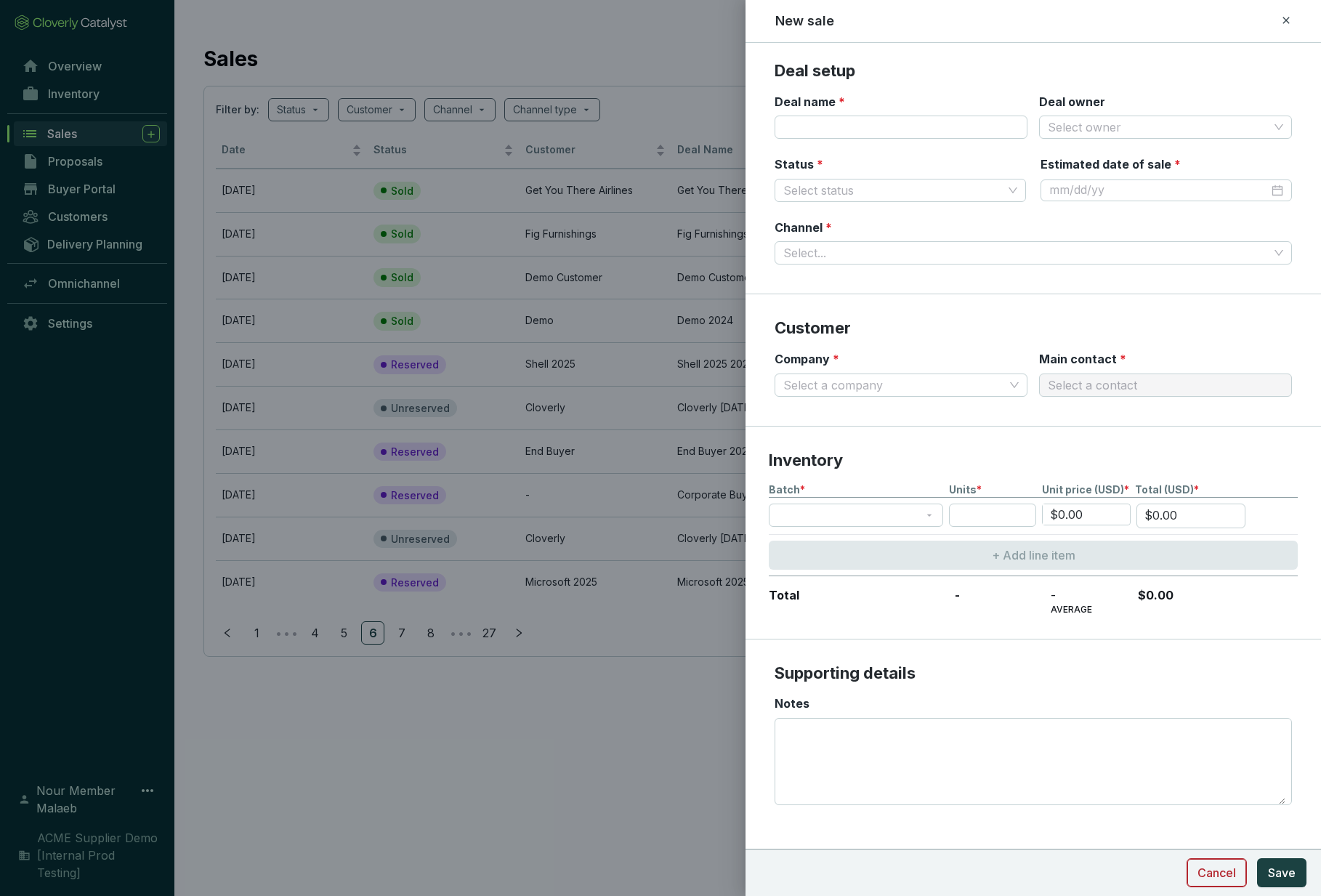
click at [1215, 871] on span "Cancel" at bounding box center [1217, 873] width 39 height 18
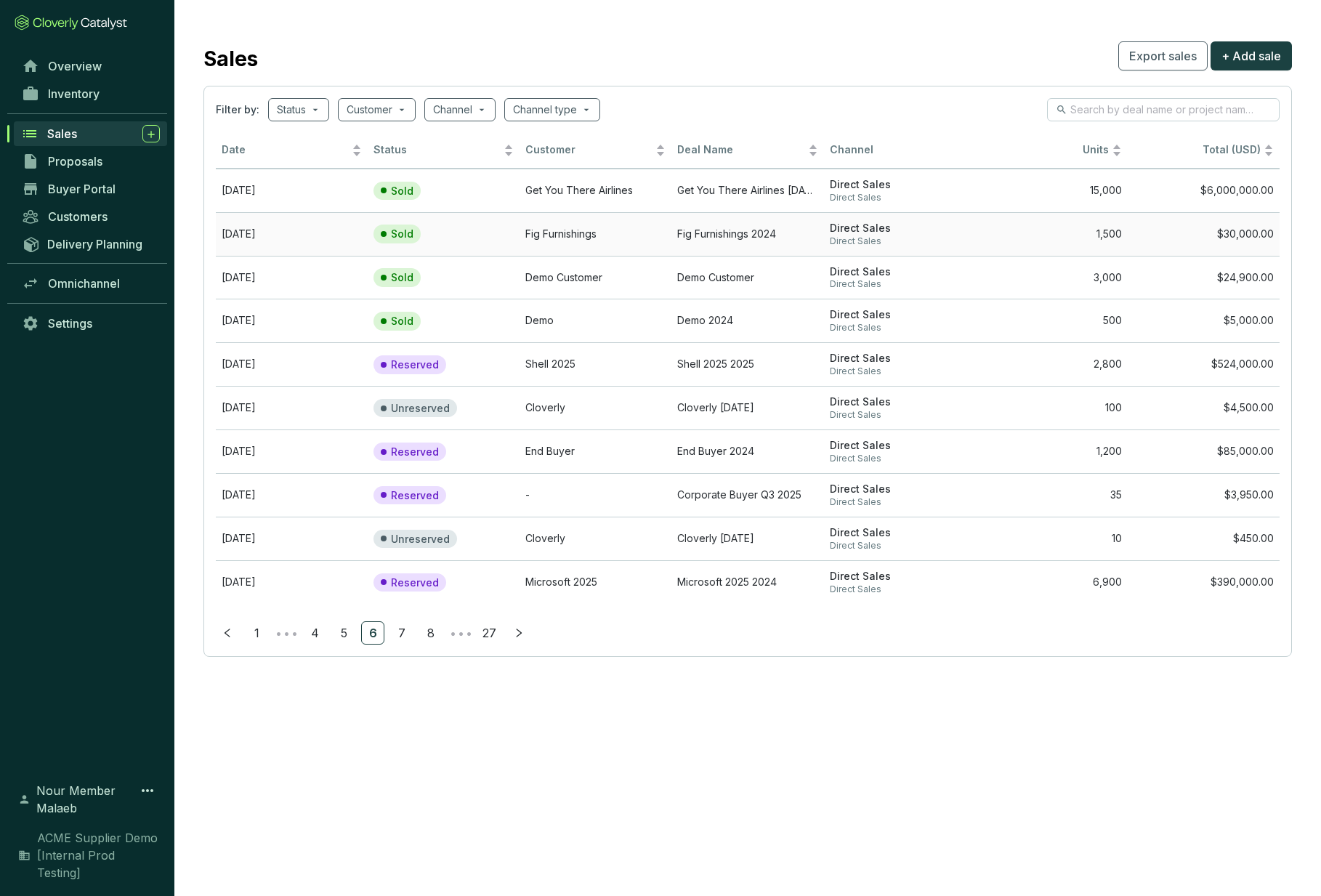
click at [558, 236] on td "Fig Furnishings" at bounding box center [595, 234] width 152 height 43
click at [538, 109] on input "search" at bounding box center [545, 109] width 64 height 22
click at [548, 191] on span "Direct Sales" at bounding box center [574, 186] width 78 height 16
click at [536, 191] on input "Direct Sales" at bounding box center [529, 186] width 11 height 11
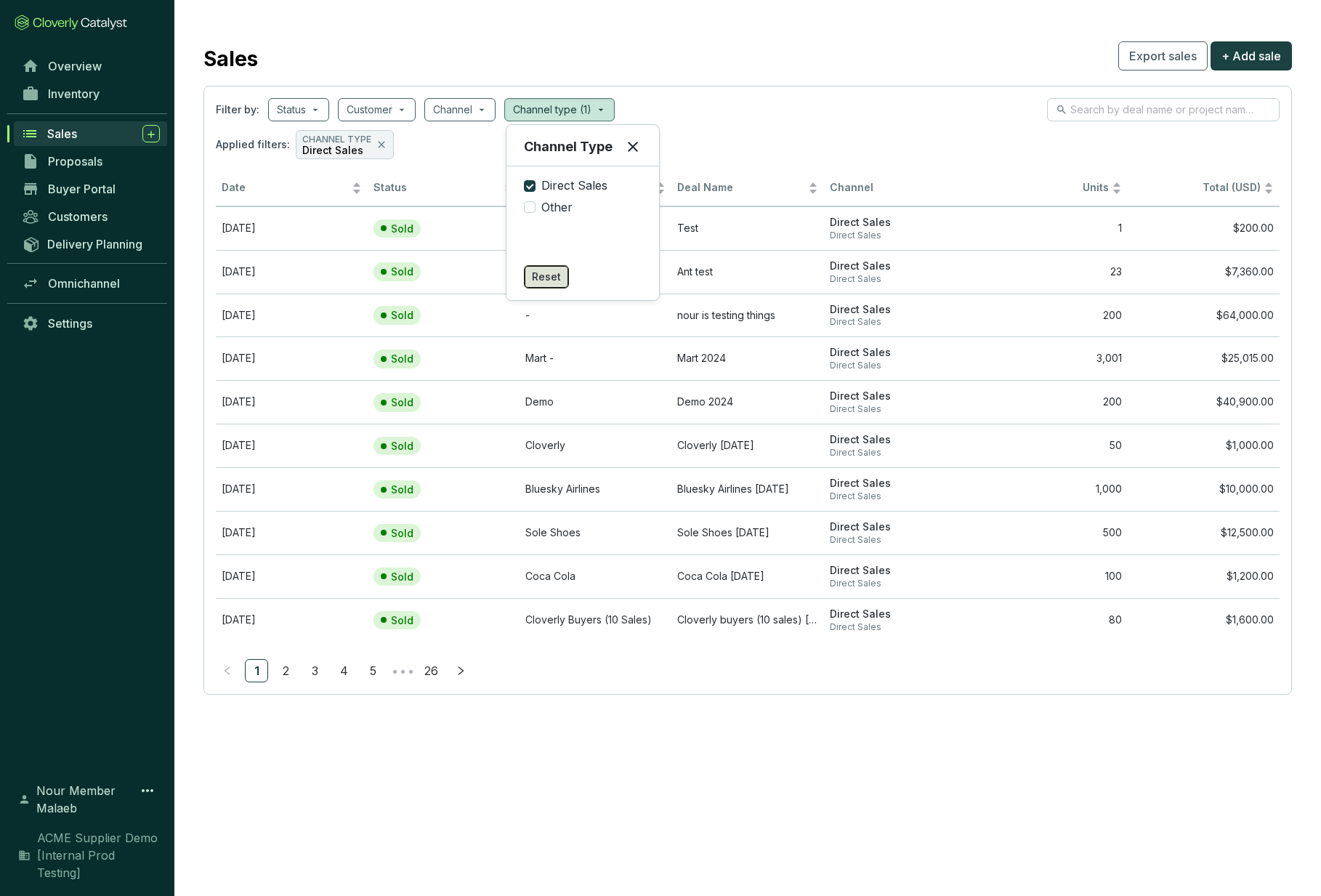
click at [537, 277] on span "Reset" at bounding box center [546, 277] width 29 height 14
checkbox input "false"
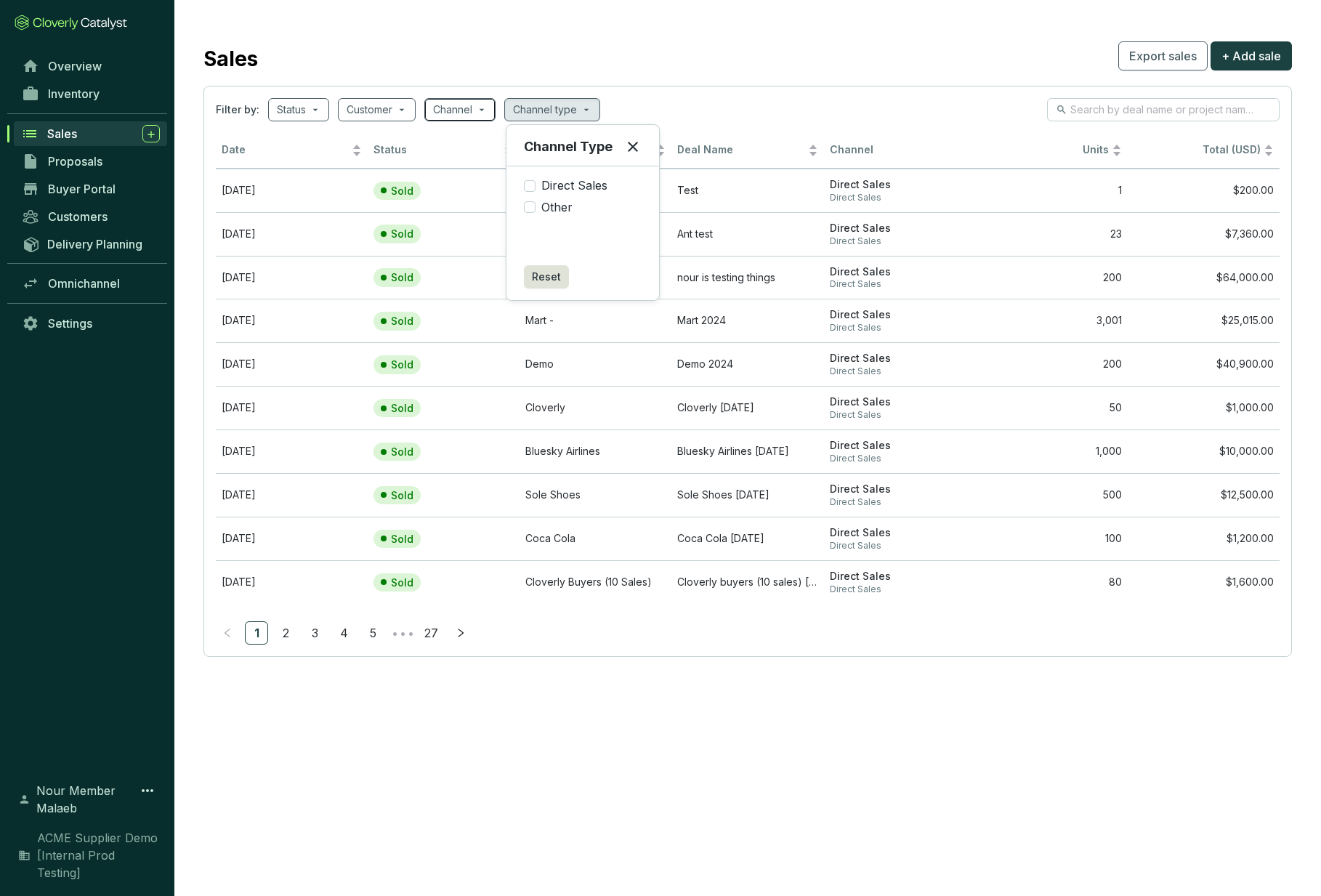
click at [454, 102] on input "search" at bounding box center [452, 109] width 39 height 22
click at [352, 117] on input "search" at bounding box center [369, 109] width 46 height 22
click at [282, 114] on input "search" at bounding box center [291, 109] width 29 height 22
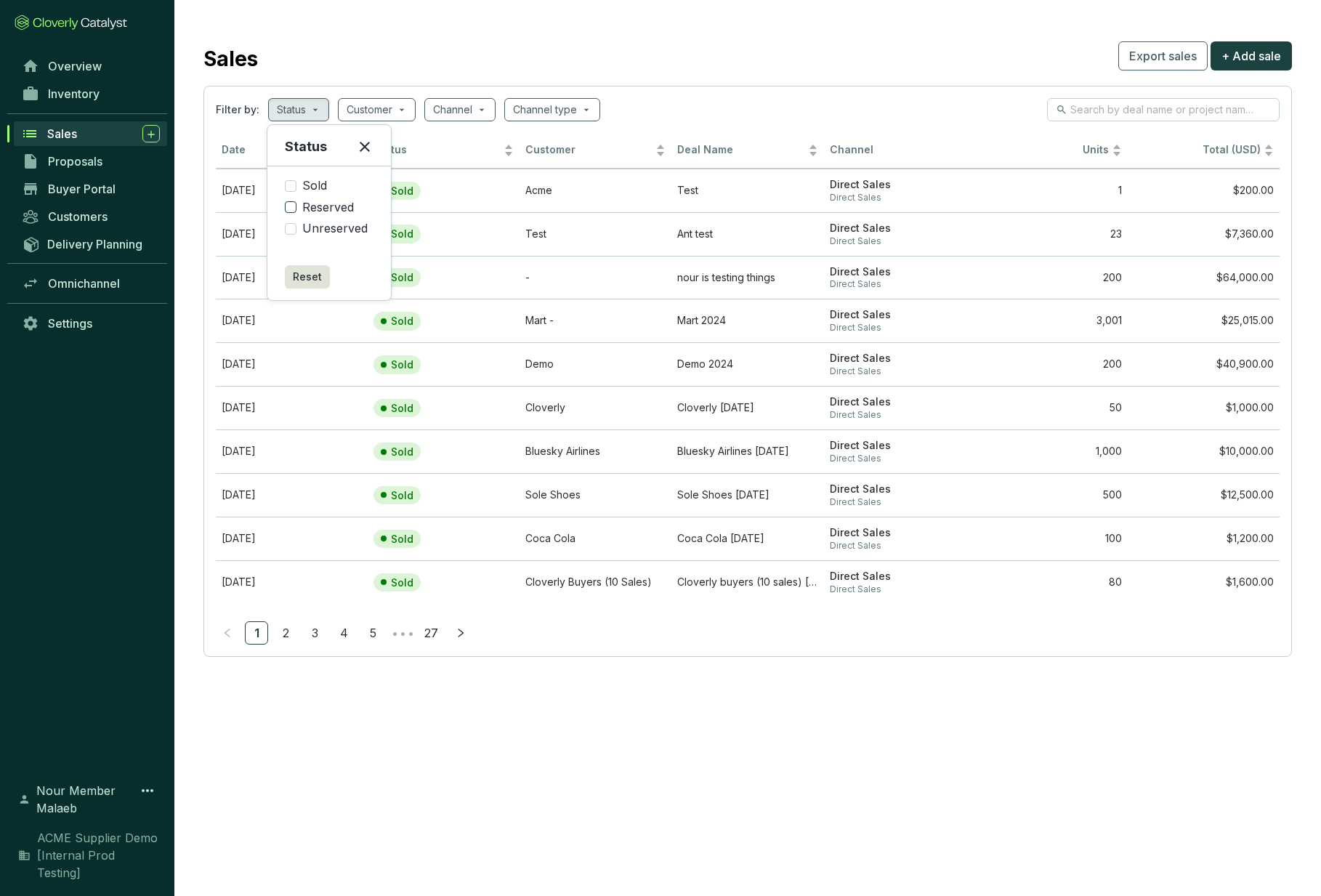
click at [319, 203] on span "Reserved" at bounding box center [328, 208] width 64 height 16
click at [297, 203] on input "Reserved" at bounding box center [290, 207] width 11 height 11
checkbox input "true"
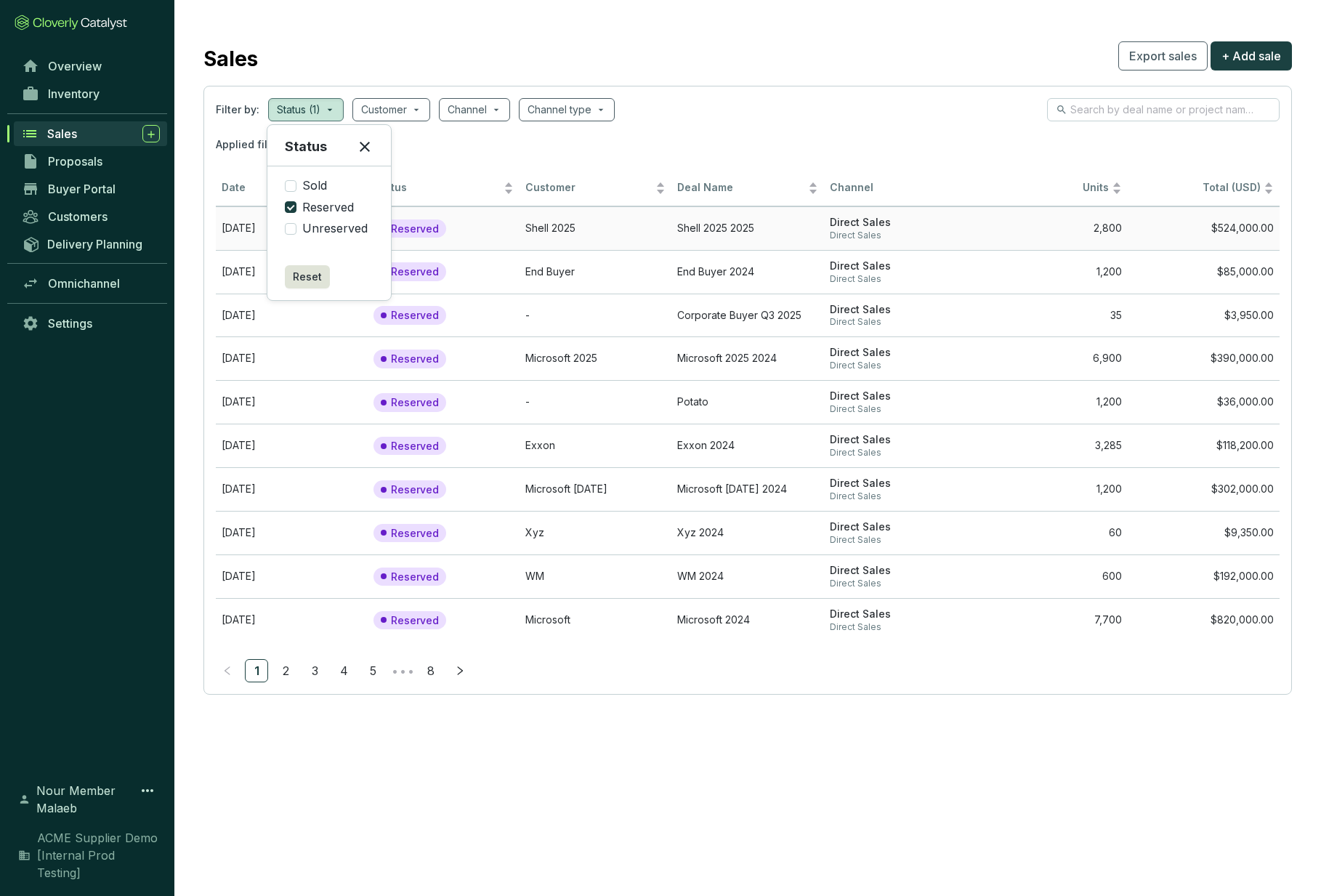
click at [454, 233] on section "Reserved" at bounding box center [418, 228] width 88 height 18
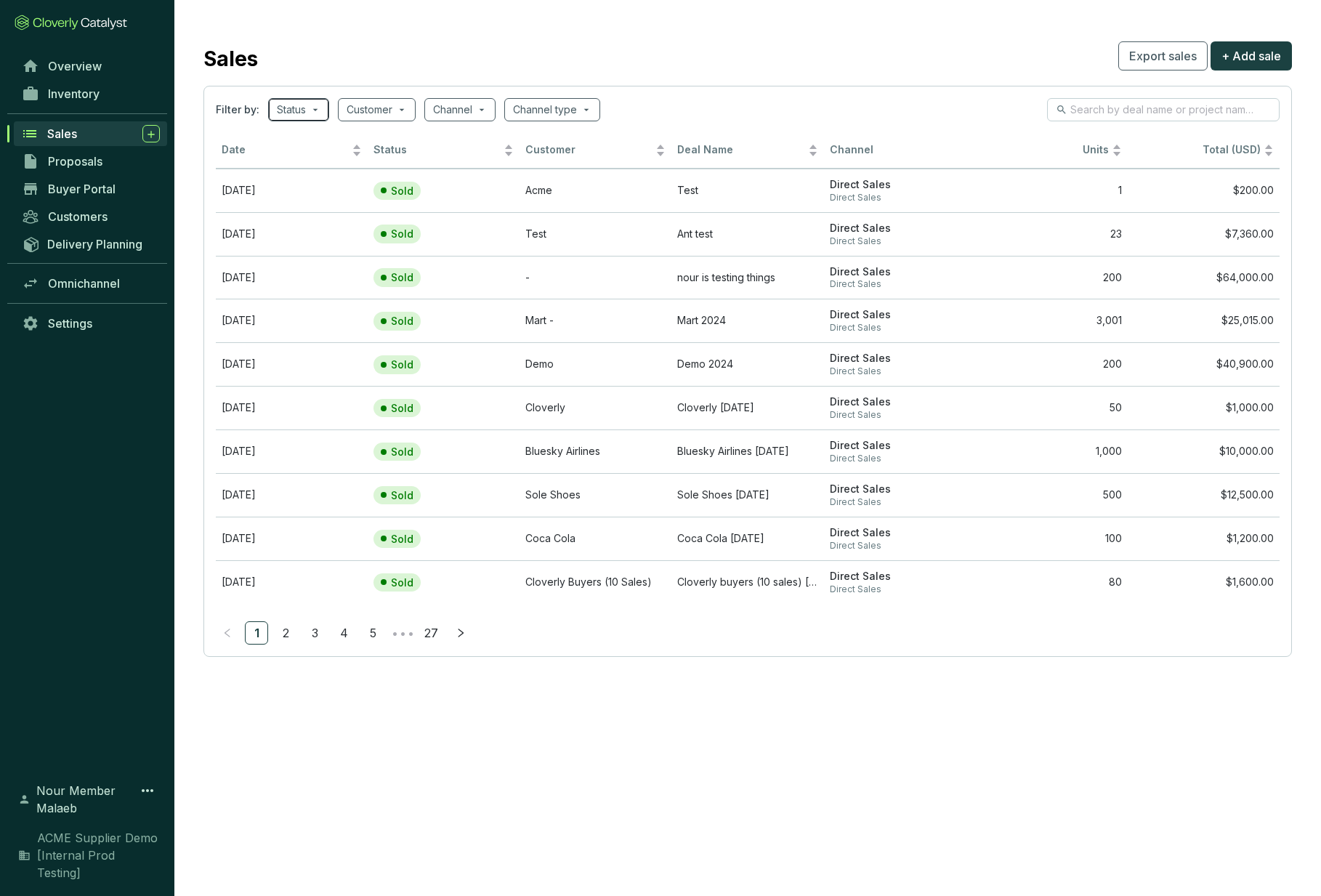
click at [317, 104] on span at bounding box center [298, 109] width 43 height 22
click at [325, 200] on span "Reserved" at bounding box center [328, 208] width 64 height 16
click at [297, 201] on input "Reserved" at bounding box center [290, 207] width 11 height 11
checkbox input "true"
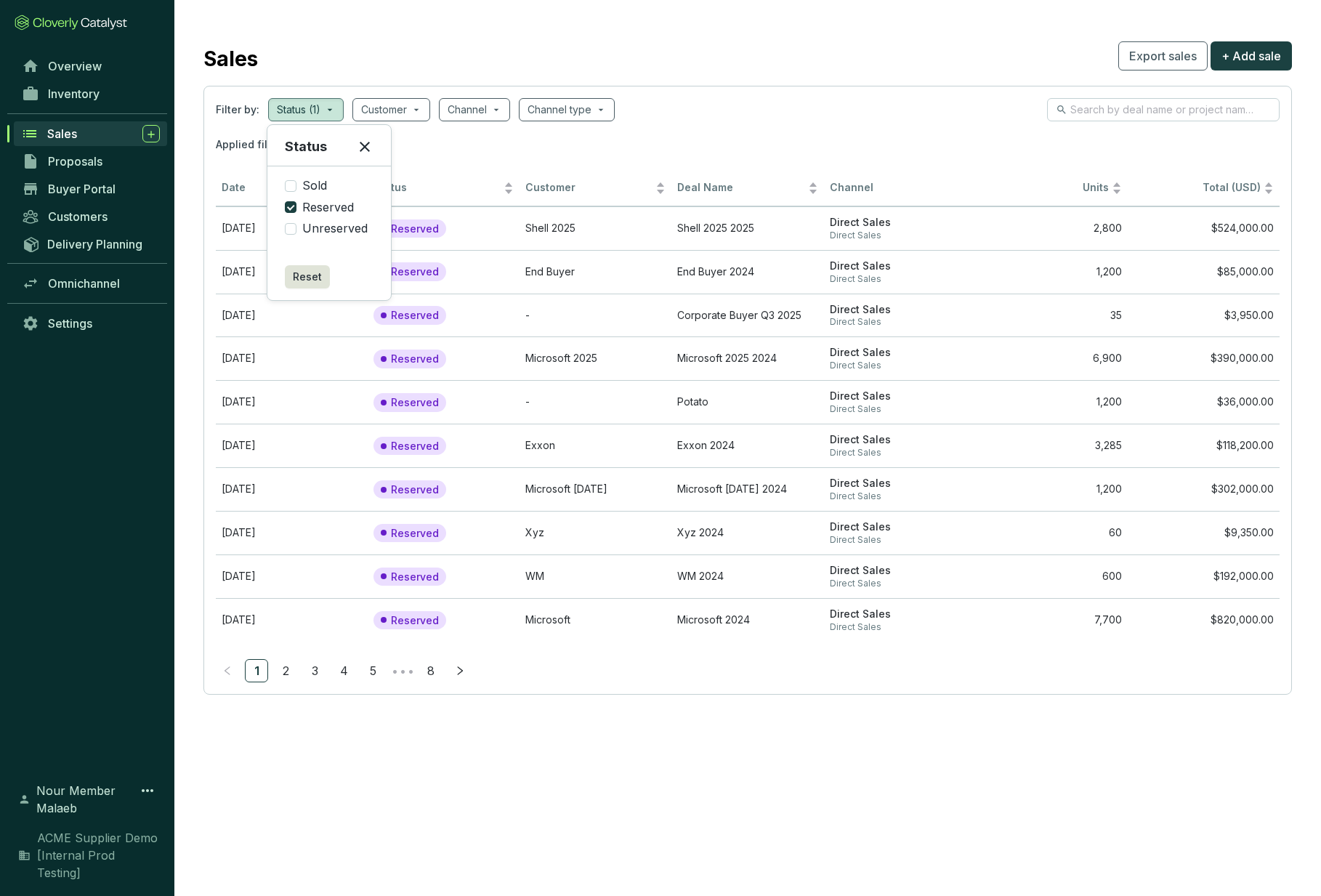
click at [286, 299] on div "Reset" at bounding box center [329, 277] width 124 height 47
click at [247, 279] on td "Dec 20 2024" at bounding box center [291, 272] width 152 height 43
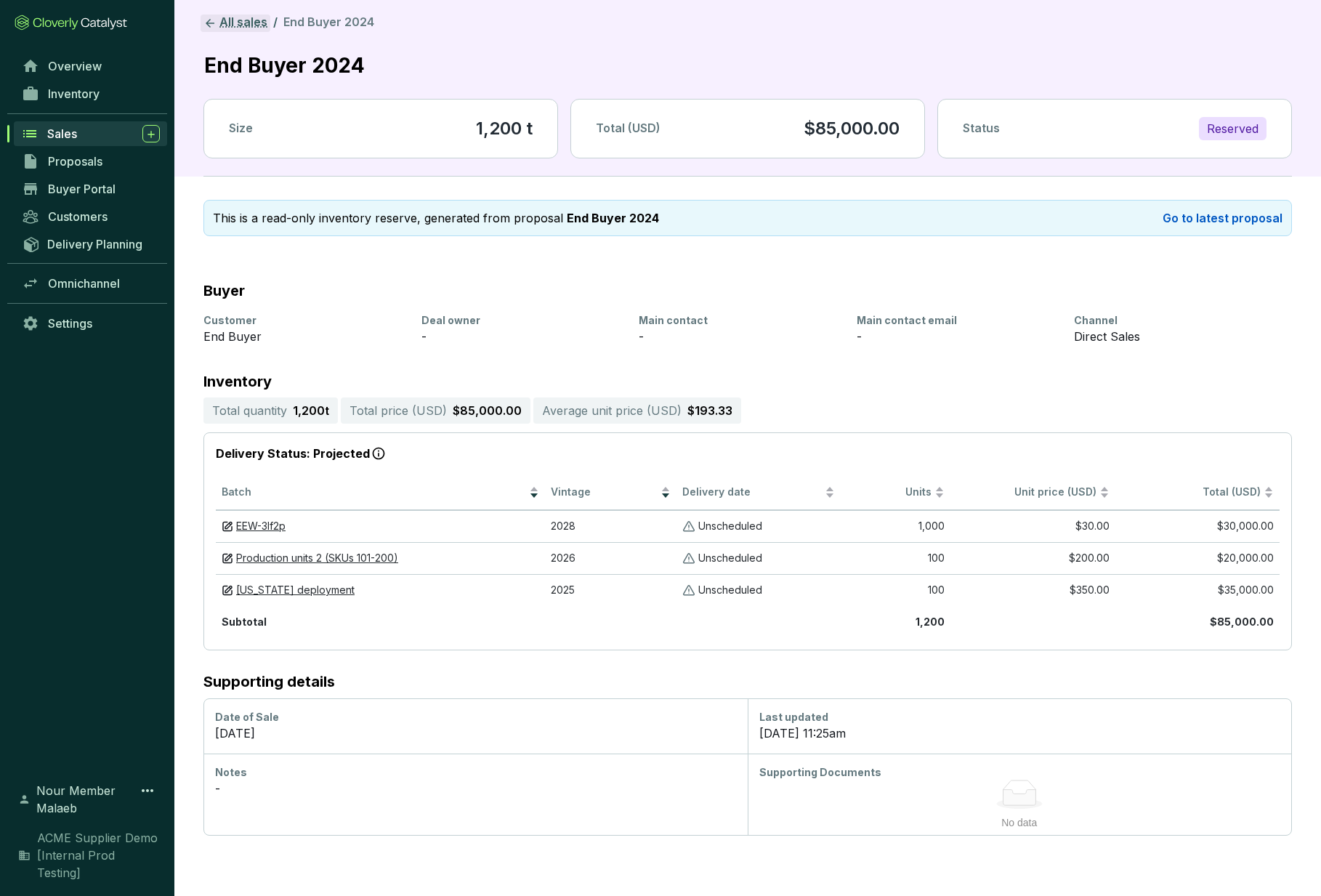
click at [217, 18] on link "All sales" at bounding box center [235, 23] width 70 height 18
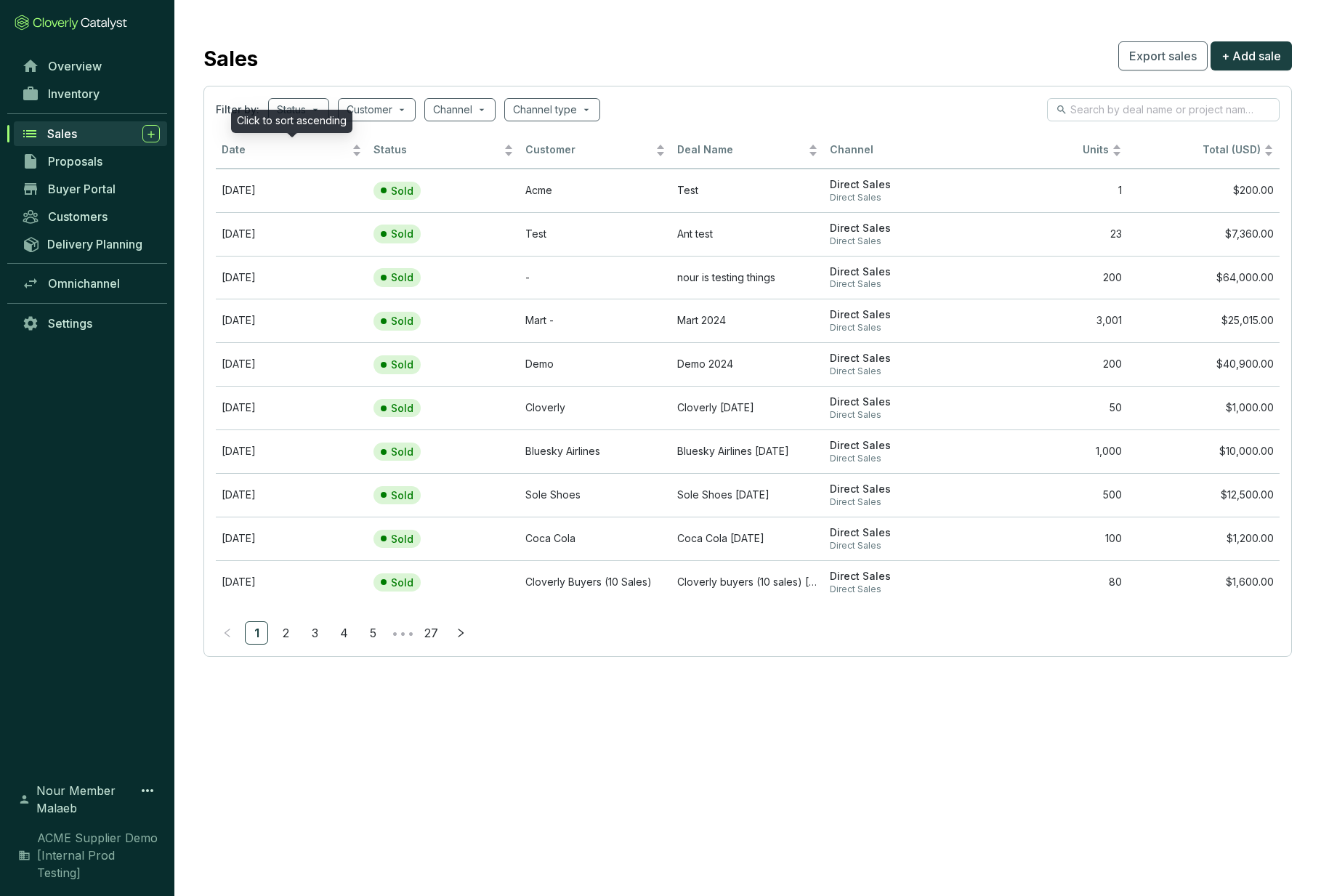
click at [307, 111] on div "Click to sort ascending" at bounding box center [291, 121] width 121 height 23
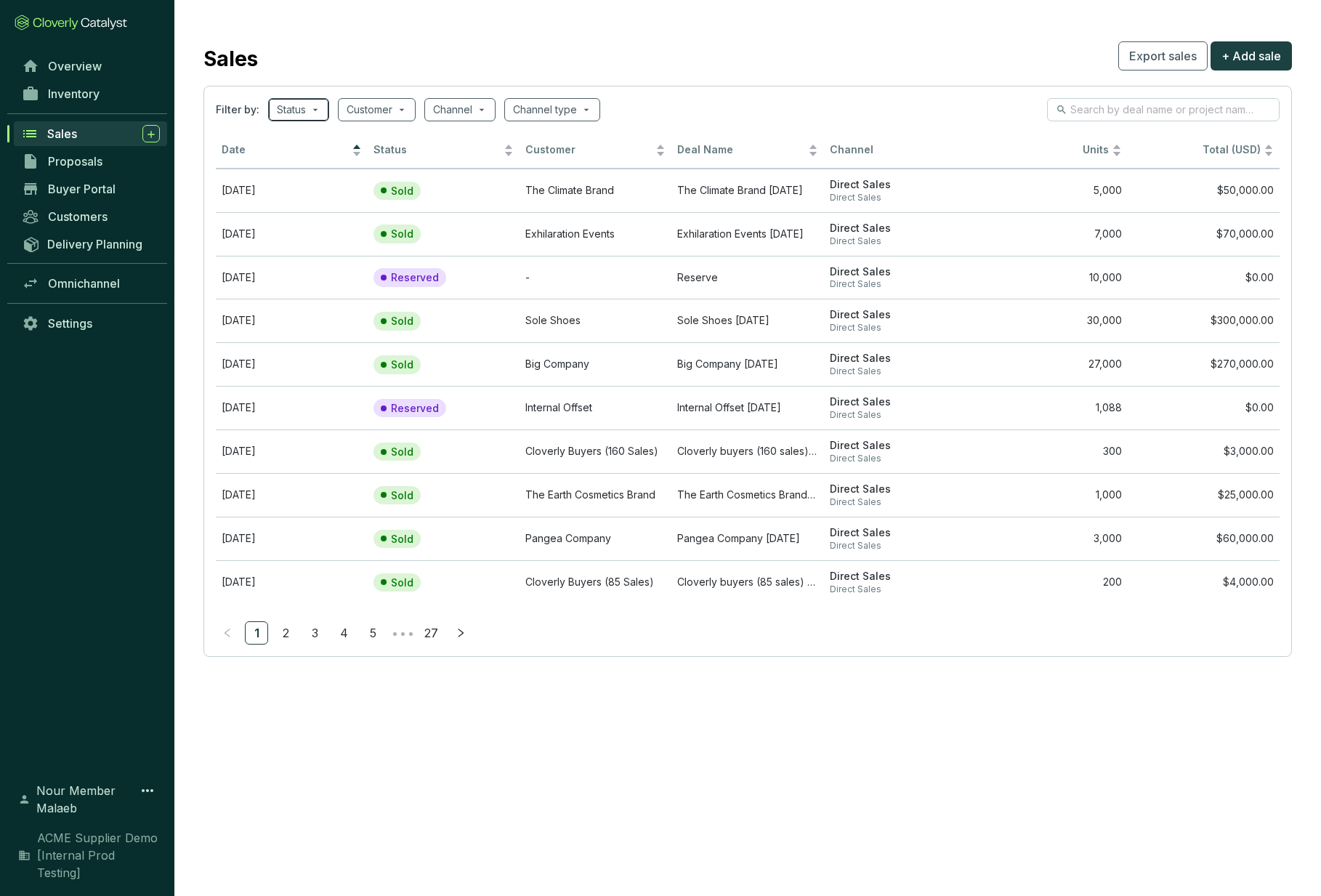
click at [311, 107] on span at bounding box center [298, 109] width 43 height 22
click at [312, 203] on span "Reserved" at bounding box center [328, 208] width 64 height 16
click at [297, 203] on input "Reserved" at bounding box center [290, 207] width 11 height 11
checkbox input "true"
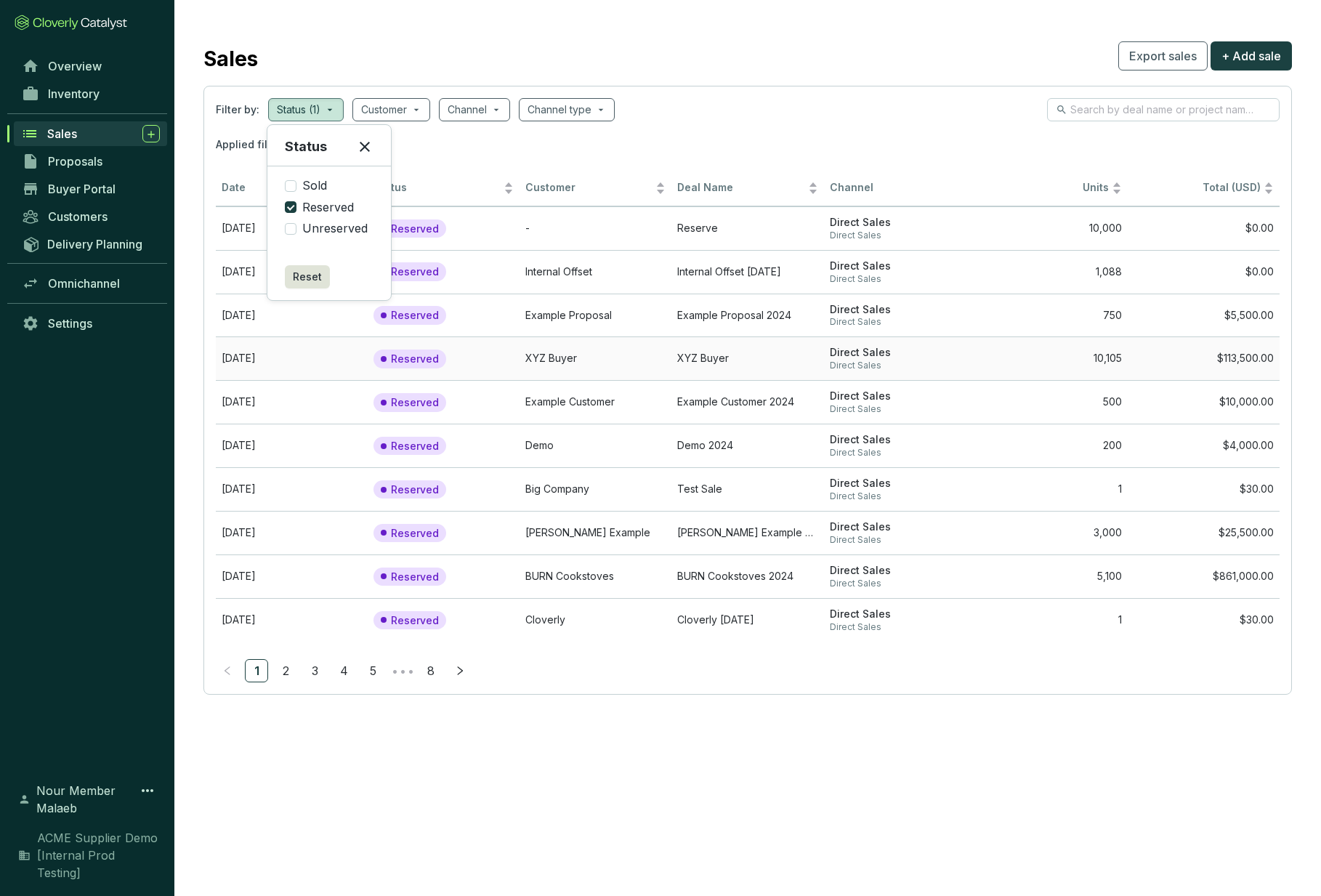
click at [324, 353] on td "Jul 17 2024" at bounding box center [291, 358] width 152 height 43
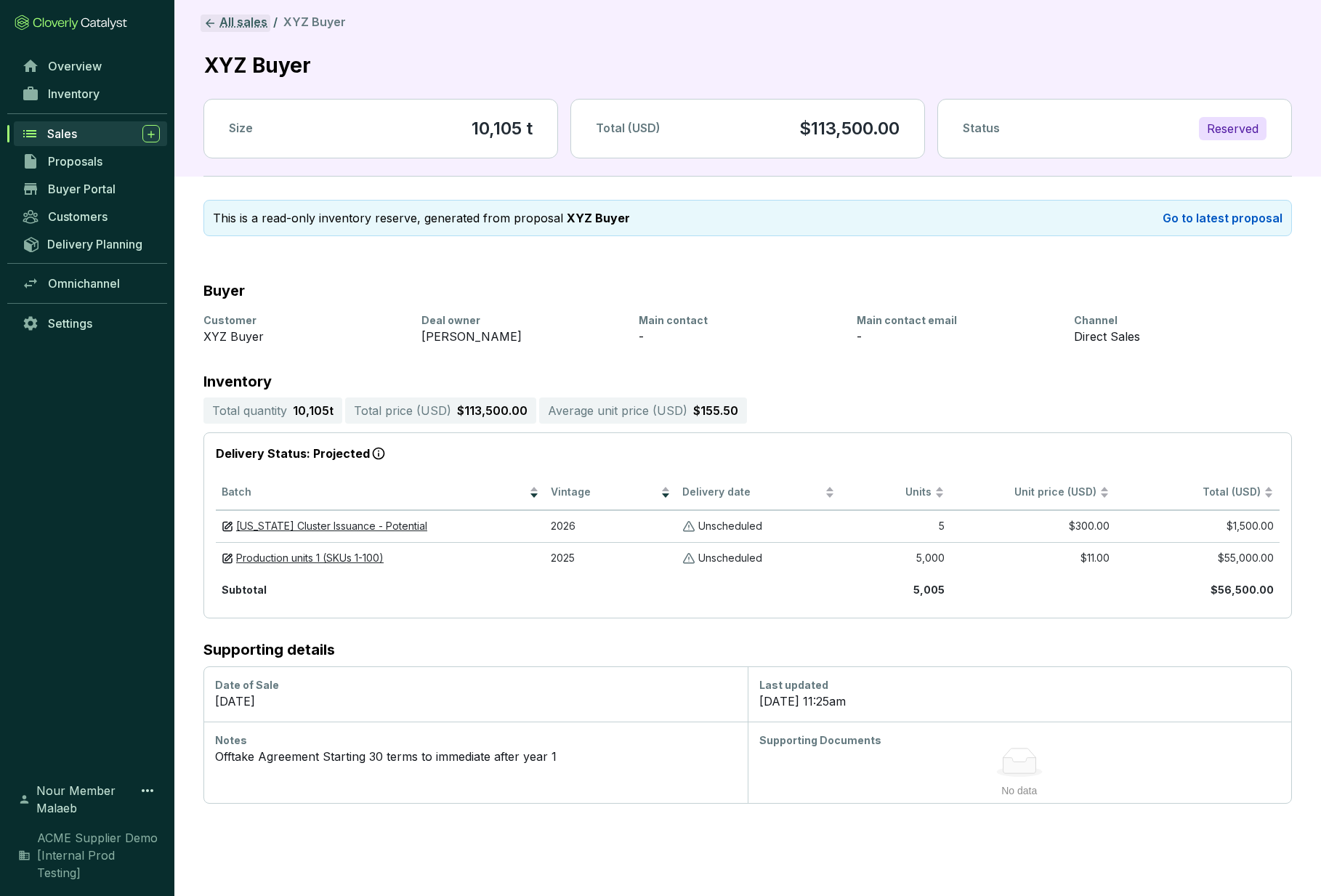
click at [230, 24] on link "All sales" at bounding box center [235, 23] width 70 height 18
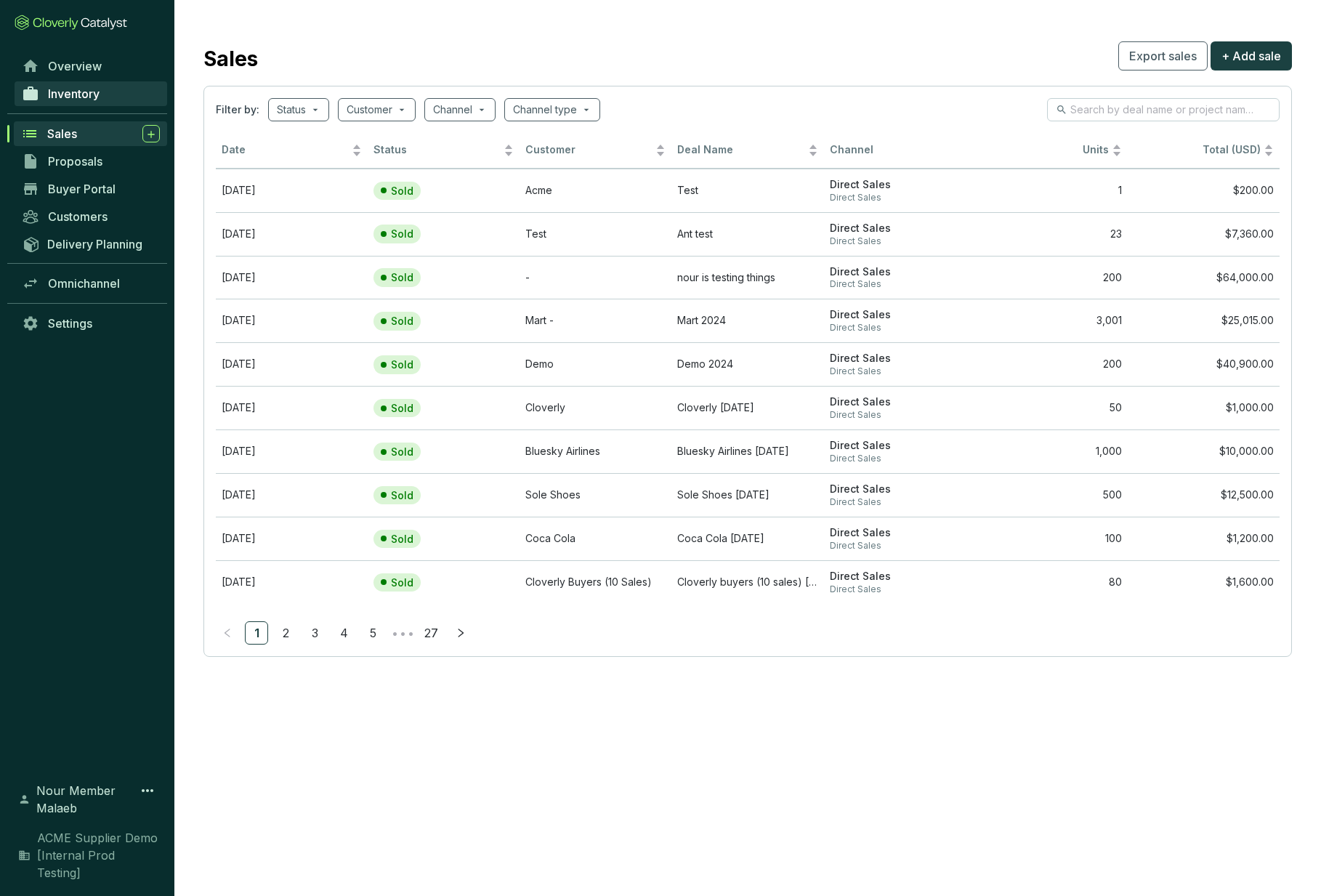
click at [80, 93] on span "Inventory" at bounding box center [74, 94] width 51 height 14
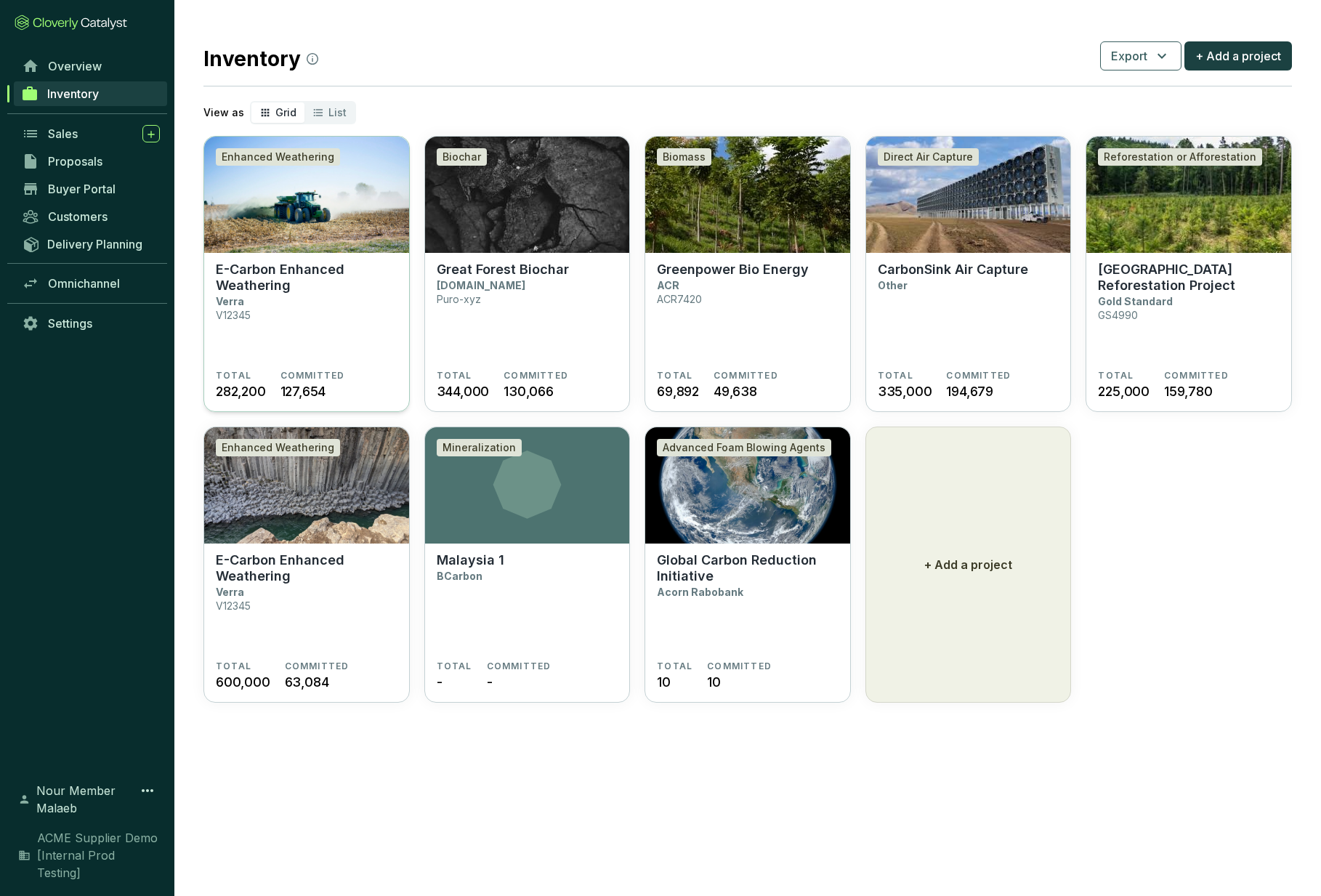
click at [326, 277] on p "E-Carbon Enhanced Weathering" at bounding box center [307, 277] width 182 height 32
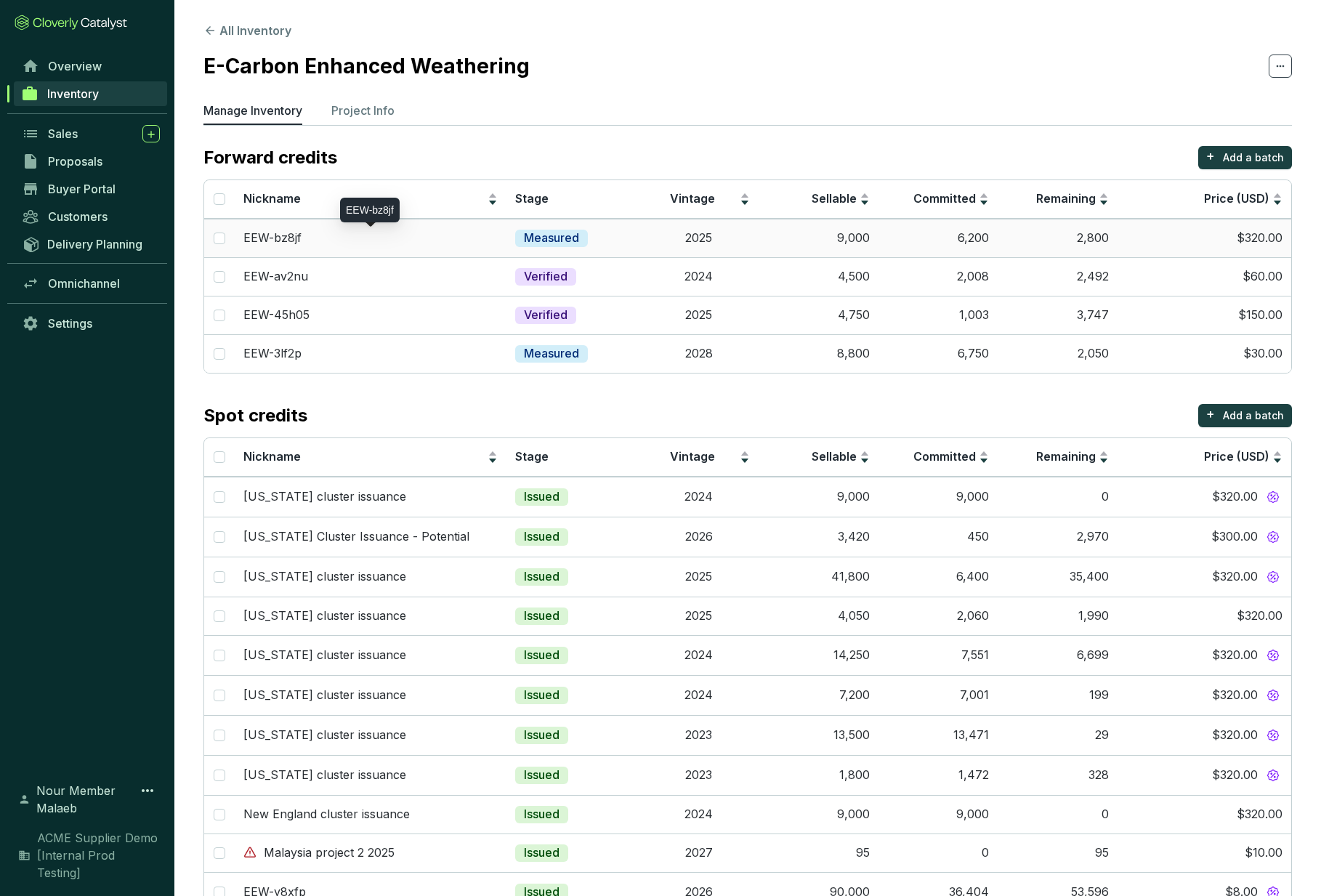
click at [475, 237] on div "EEW-bz8jf" at bounding box center [371, 238] width 254 height 16
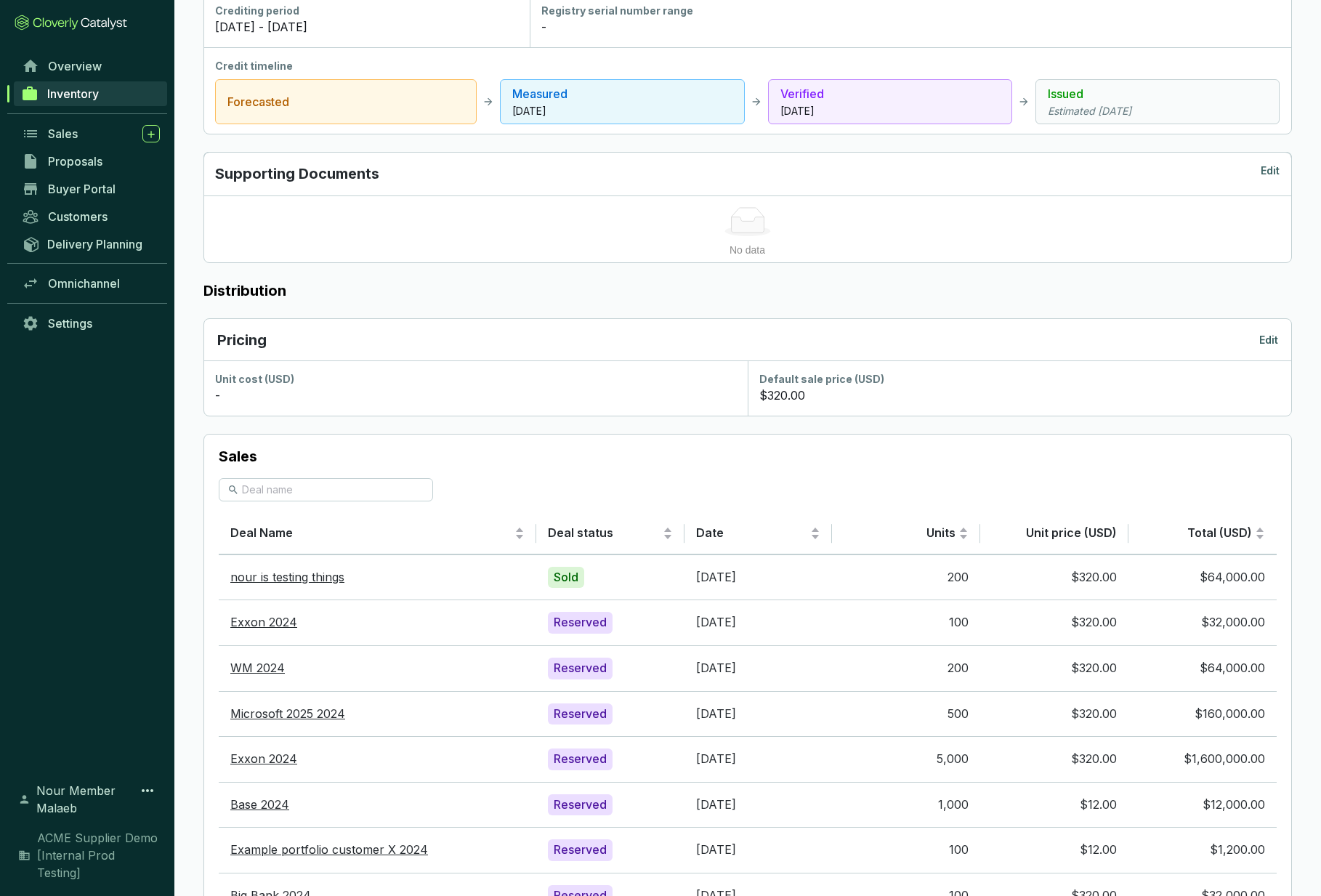
scroll to position [632, 0]
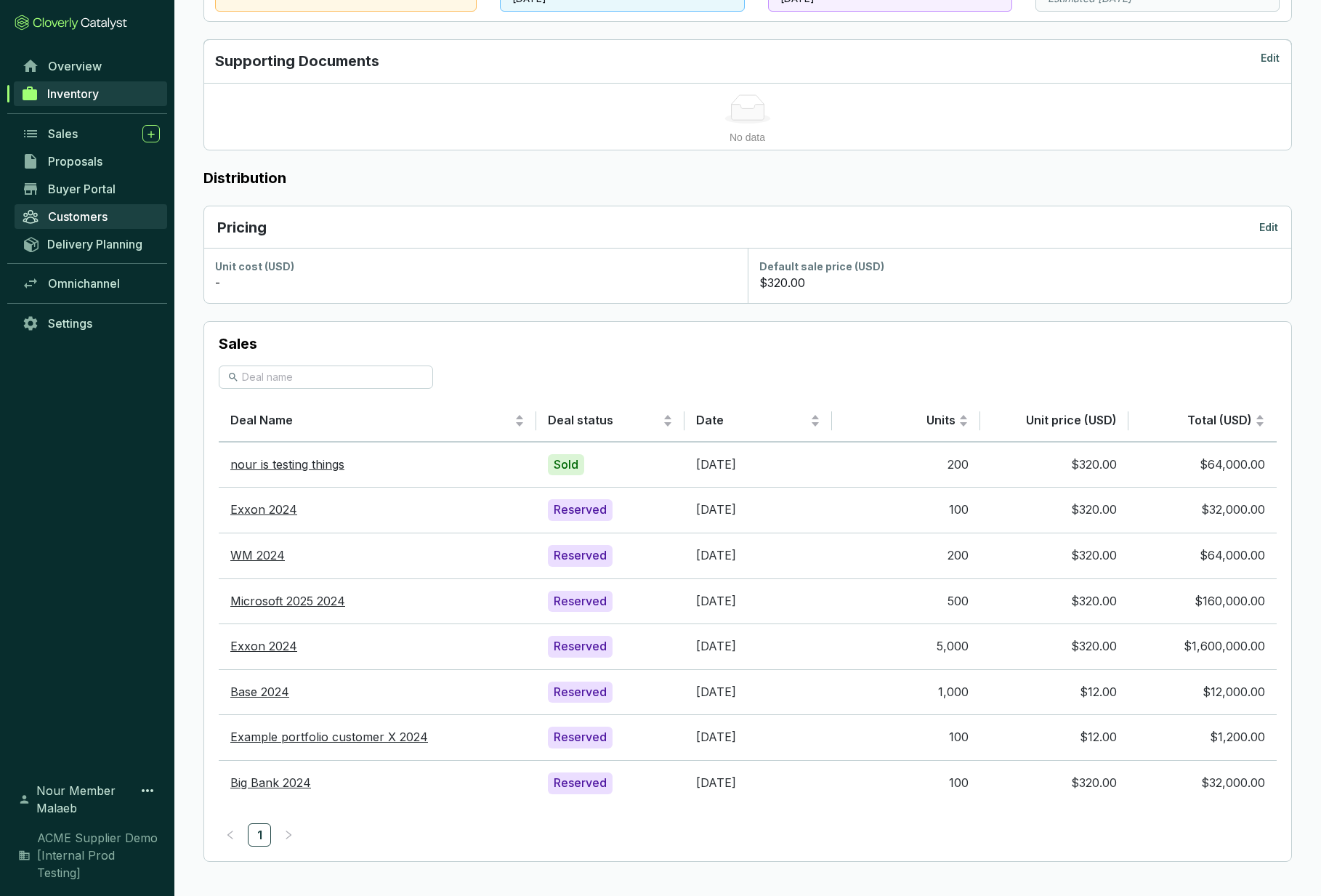
click at [64, 222] on span "Customers" at bounding box center [78, 216] width 60 height 14
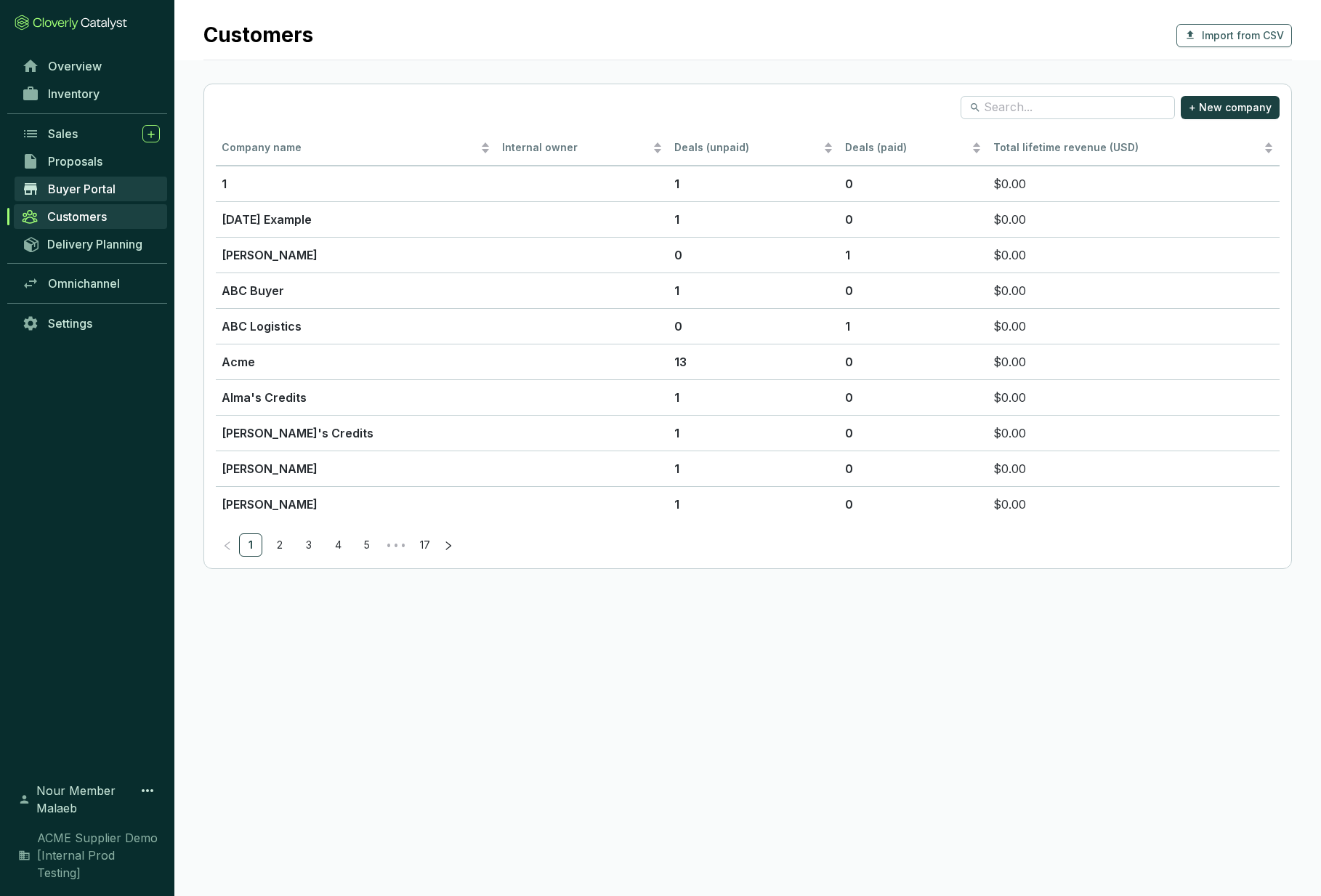
click at [80, 197] on link "Buyer Portal" at bounding box center [91, 189] width 153 height 25
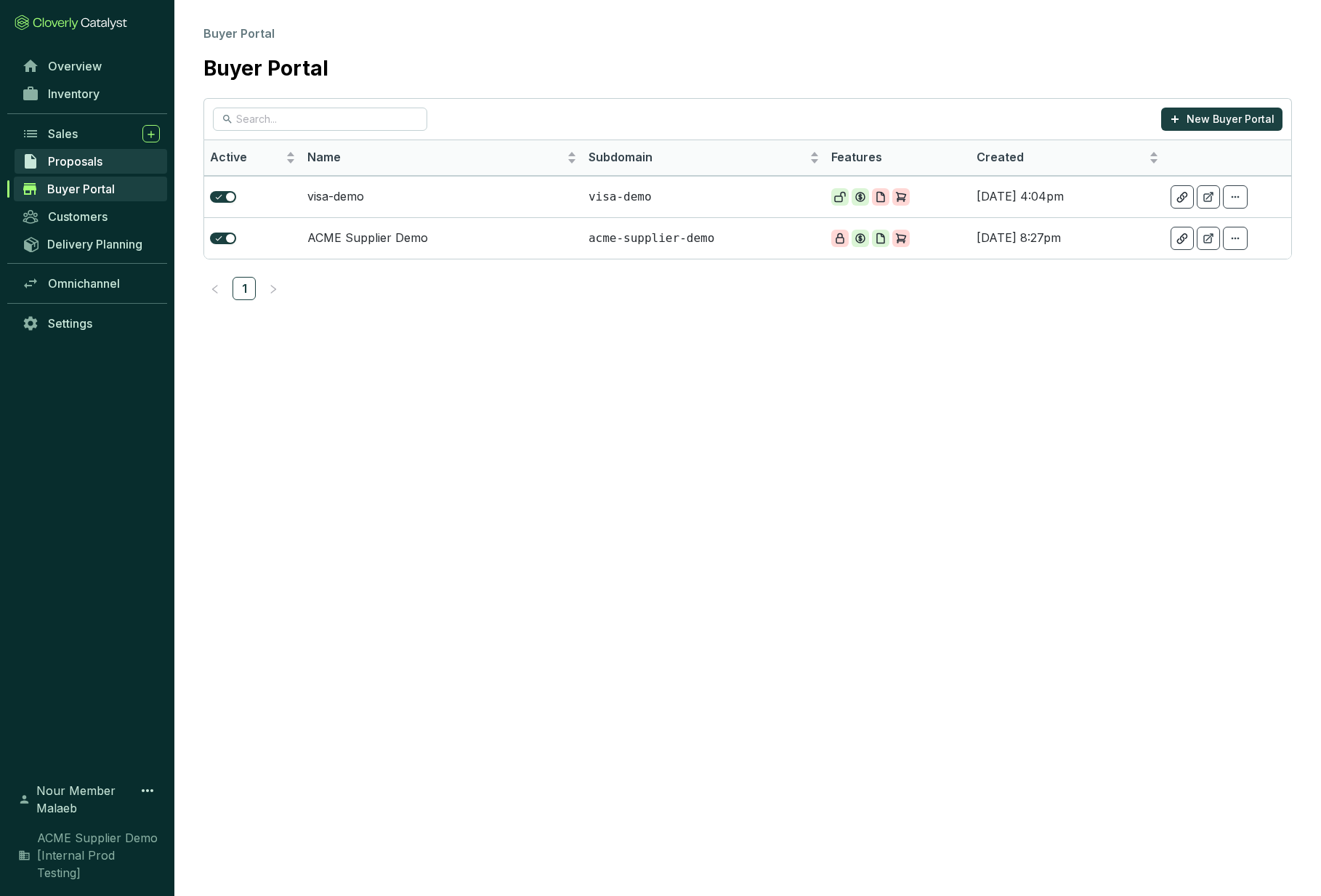
click at [77, 163] on span "Proposals" at bounding box center [76, 162] width 55 height 14
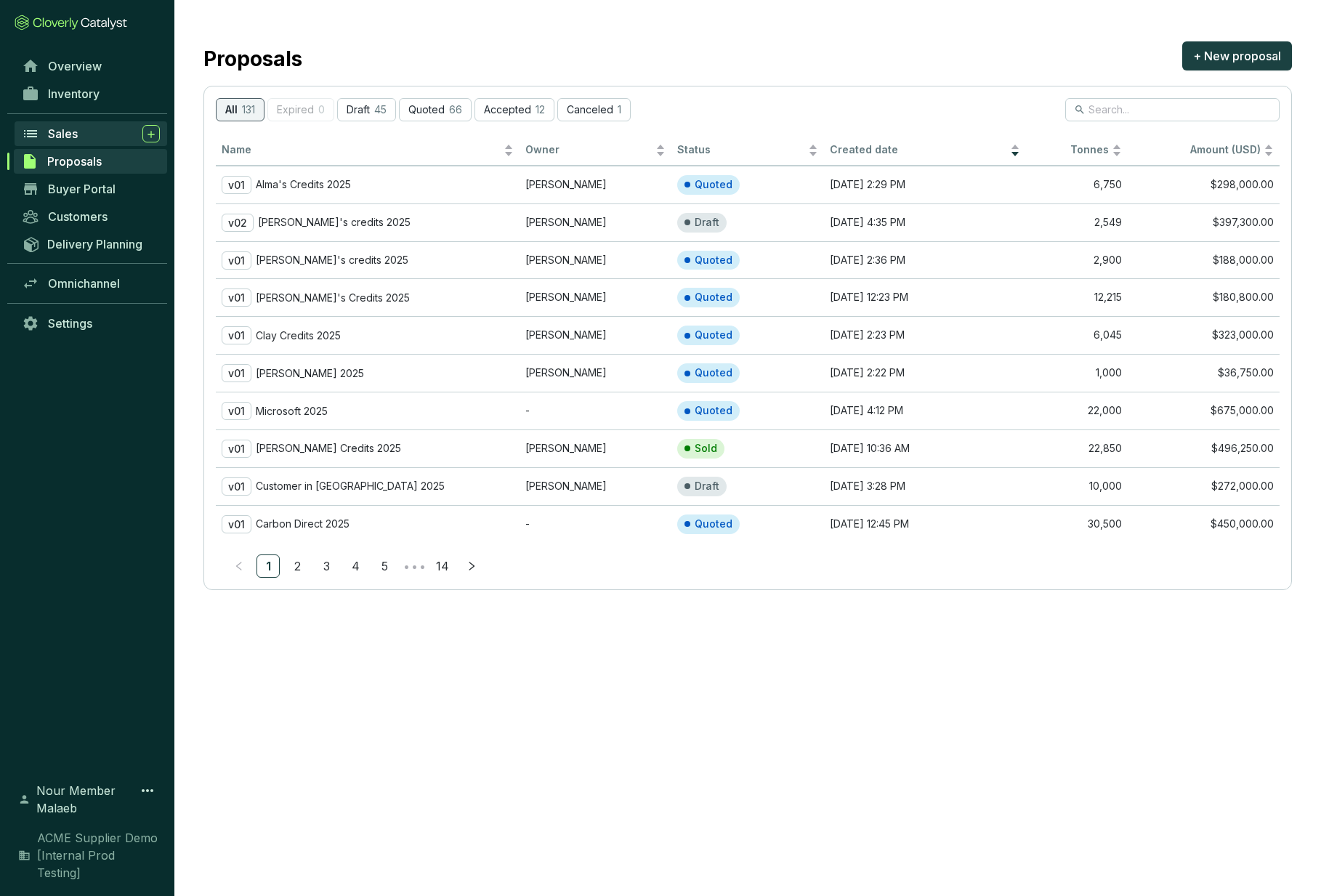
click at [77, 136] on span "Sales" at bounding box center [63, 134] width 30 height 14
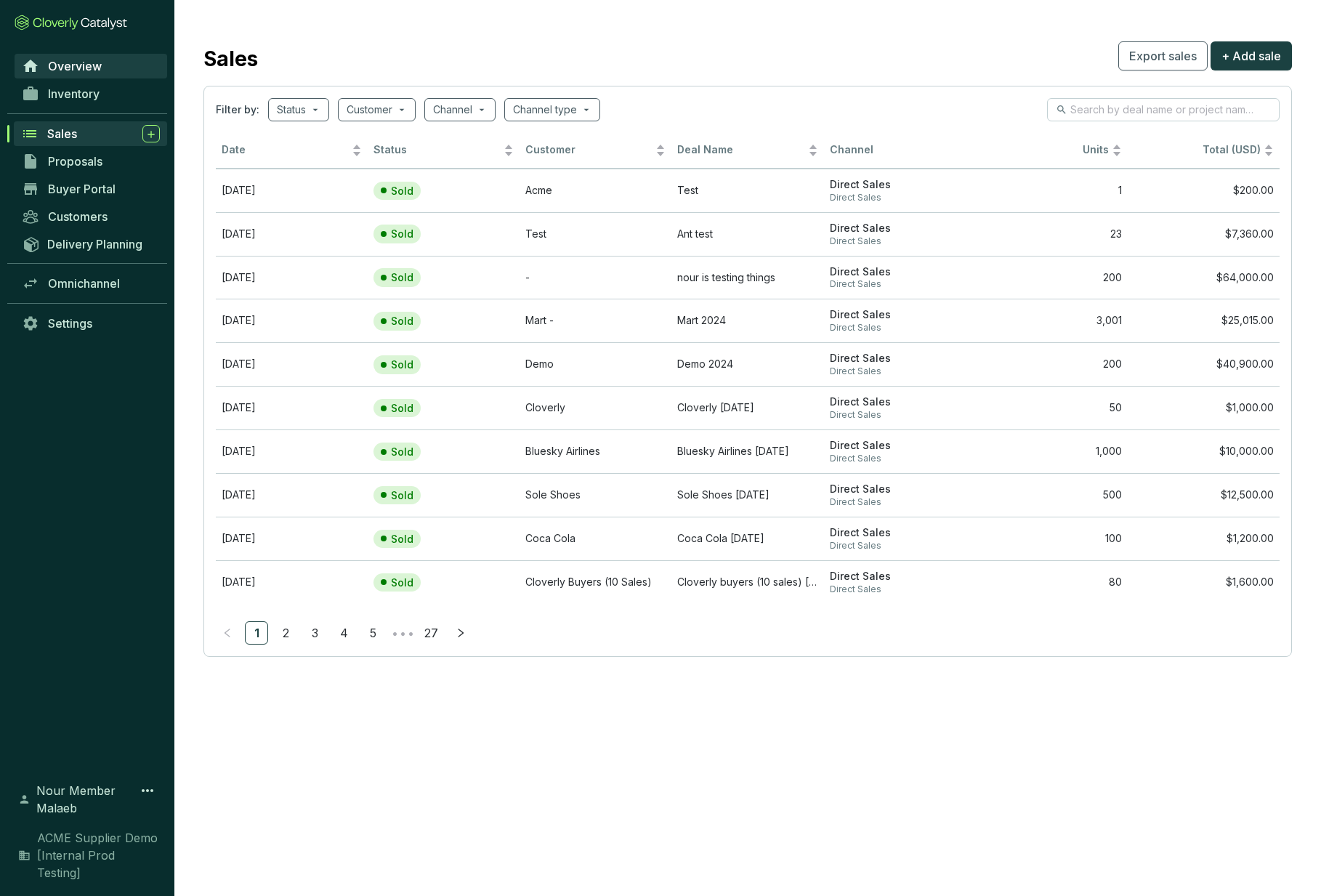
click at [56, 72] on span "Overview" at bounding box center [75, 66] width 54 height 14
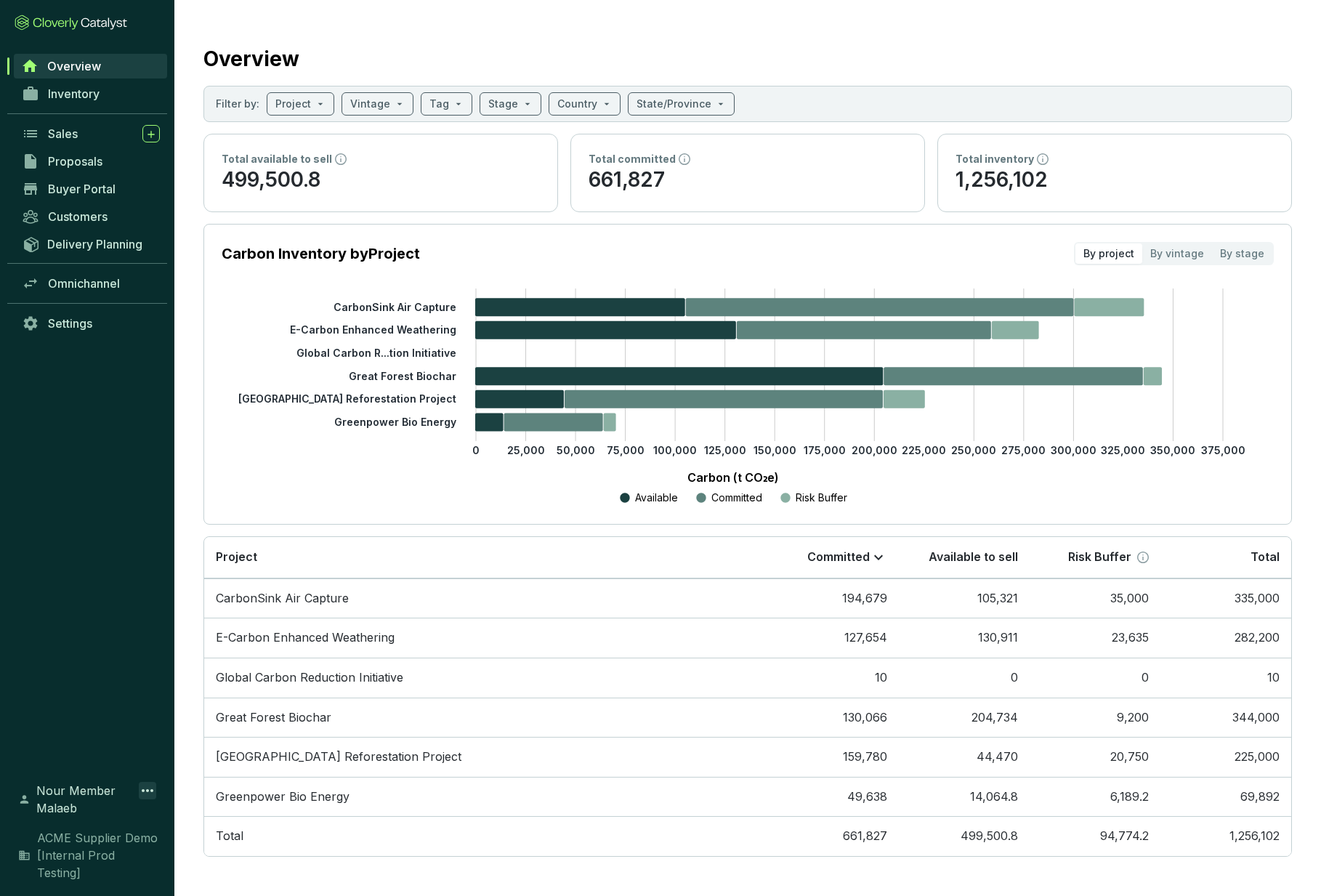
click at [139, 799] on icon at bounding box center [148, 791] width 18 height 18
click at [58, 521] on div "Overview Inventory Sales Proposals Buyer Portal Customers Delivery Planning Omn…" at bounding box center [87, 408] width 175 height 711
click at [130, 458] on div "Overview Inventory Sales Proposals Buyer Portal Customers Delivery Planning Omn…" at bounding box center [87, 408] width 175 height 711
